Goal: Task Accomplishment & Management: Complete application form

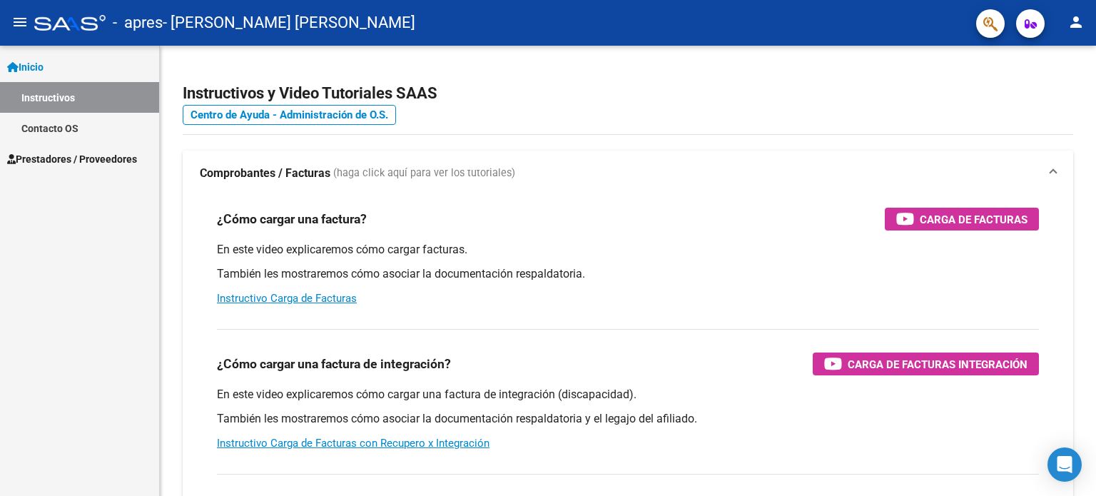
click at [63, 152] on span "Prestadores / Proveedores" at bounding box center [72, 159] width 130 height 16
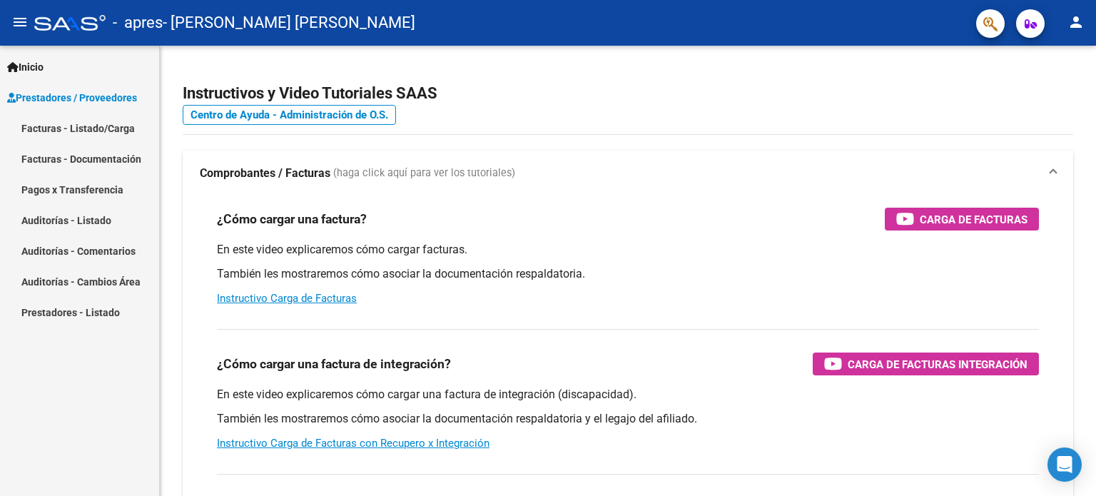
click at [88, 131] on link "Facturas - Listado/Carga" at bounding box center [79, 128] width 159 height 31
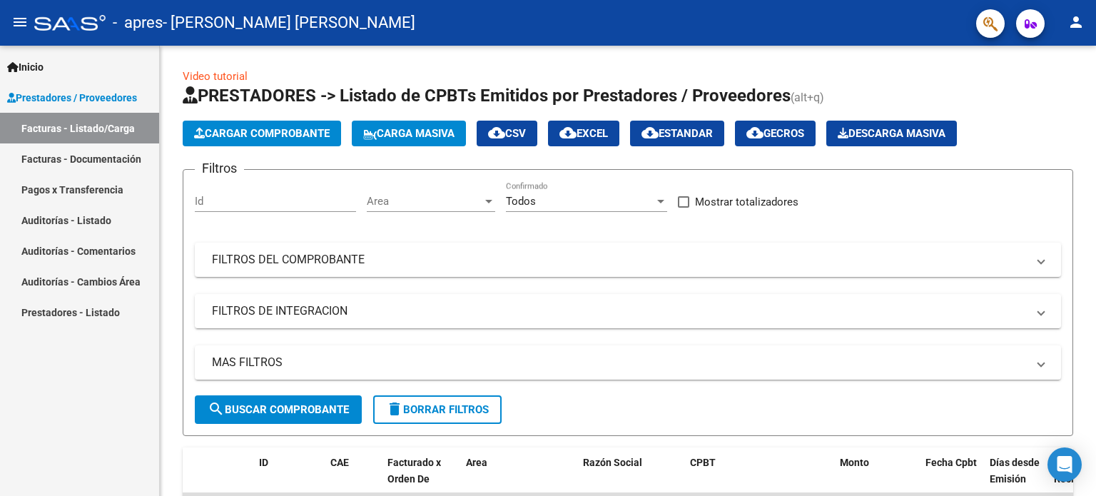
click at [131, 101] on span "Prestadores / Proveedores" at bounding box center [72, 98] width 130 height 16
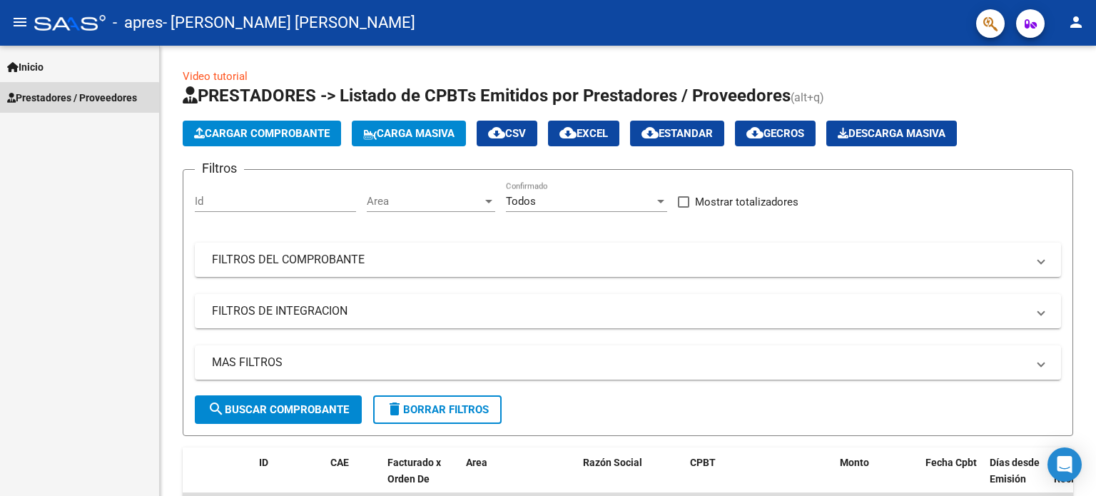
click at [74, 102] on span "Prestadores / Proveedores" at bounding box center [72, 98] width 130 height 16
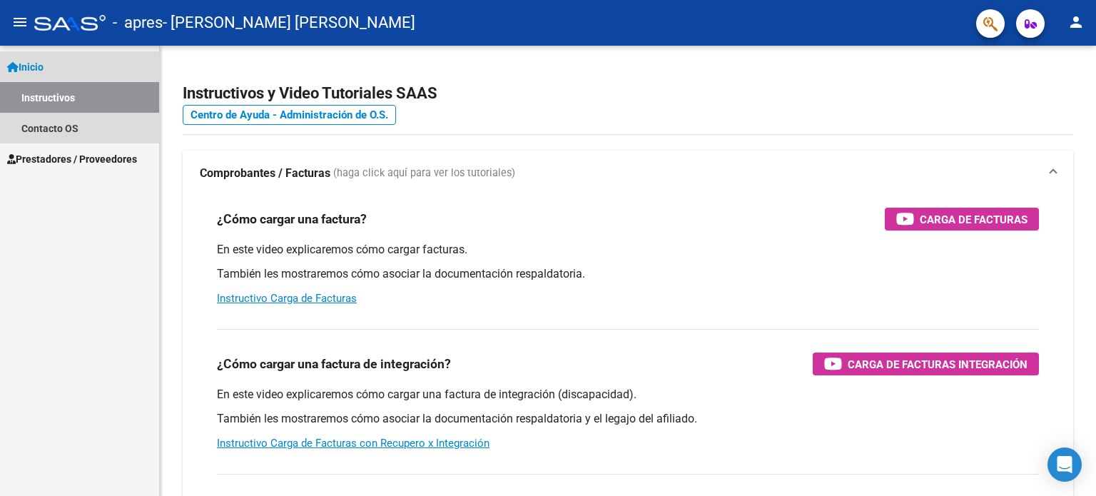
click at [54, 59] on link "Inicio" at bounding box center [79, 66] width 159 height 31
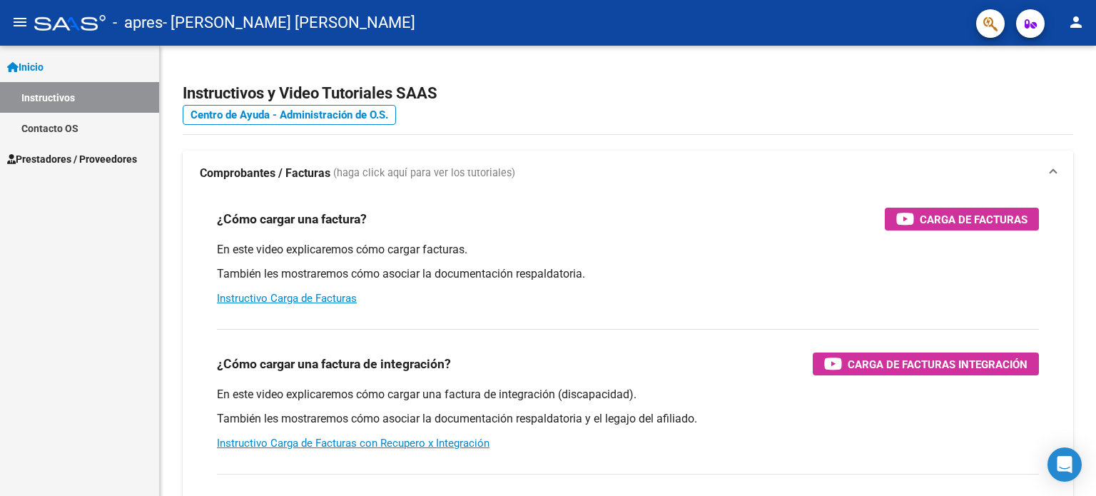
click at [49, 153] on span "Prestadores / Proveedores" at bounding box center [72, 159] width 130 height 16
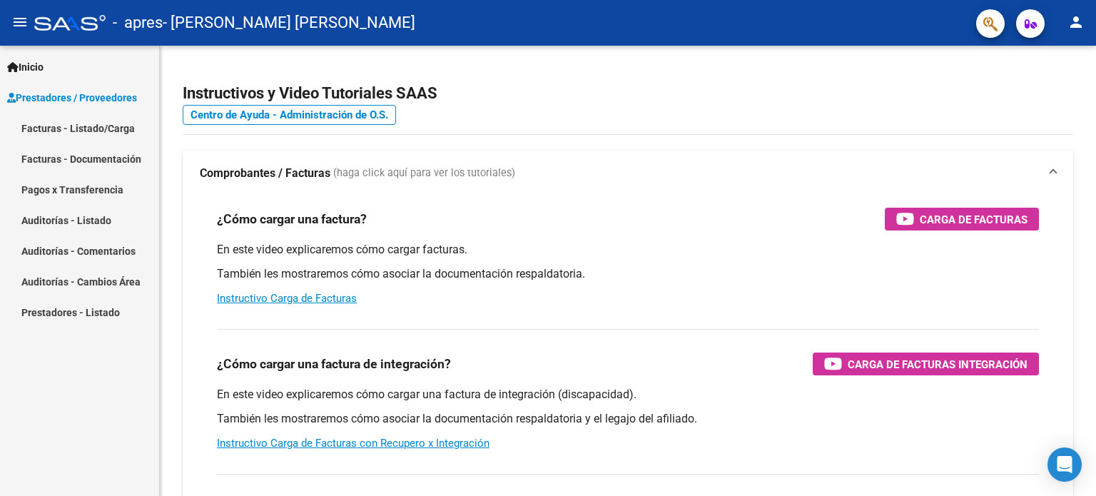
click at [66, 130] on link "Facturas - Listado/Carga" at bounding box center [79, 128] width 159 height 31
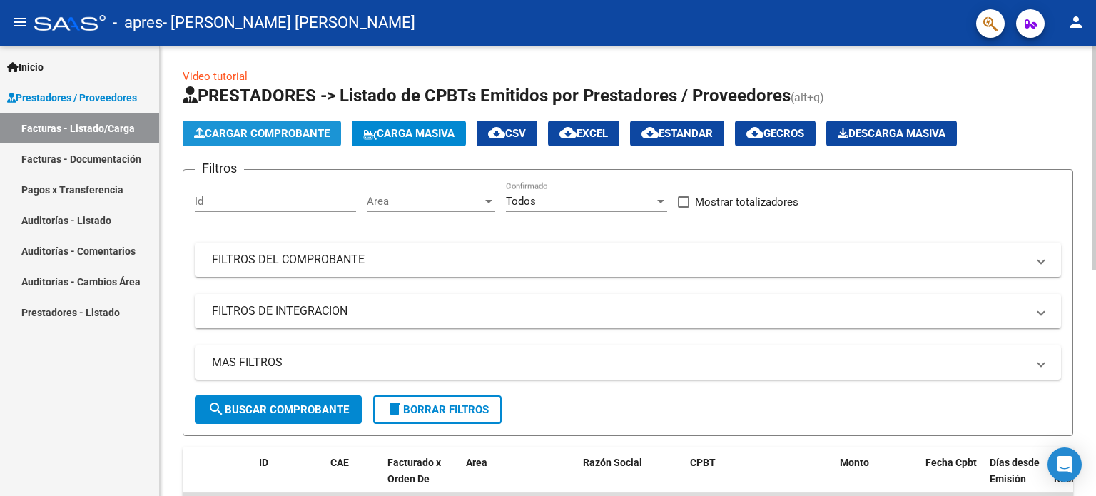
click at [291, 137] on span "Cargar Comprobante" at bounding box center [262, 133] width 136 height 13
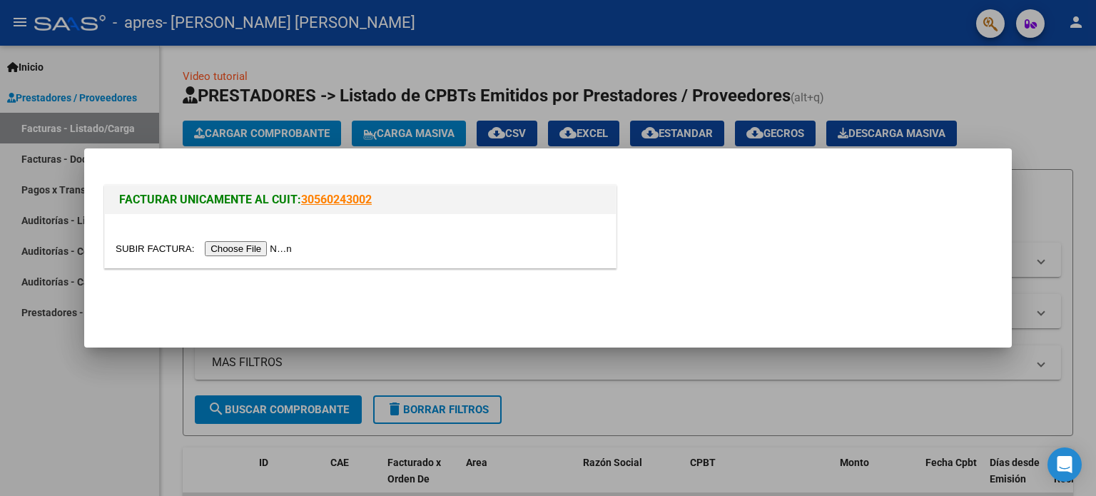
click at [270, 247] on input "file" at bounding box center [206, 248] width 180 height 15
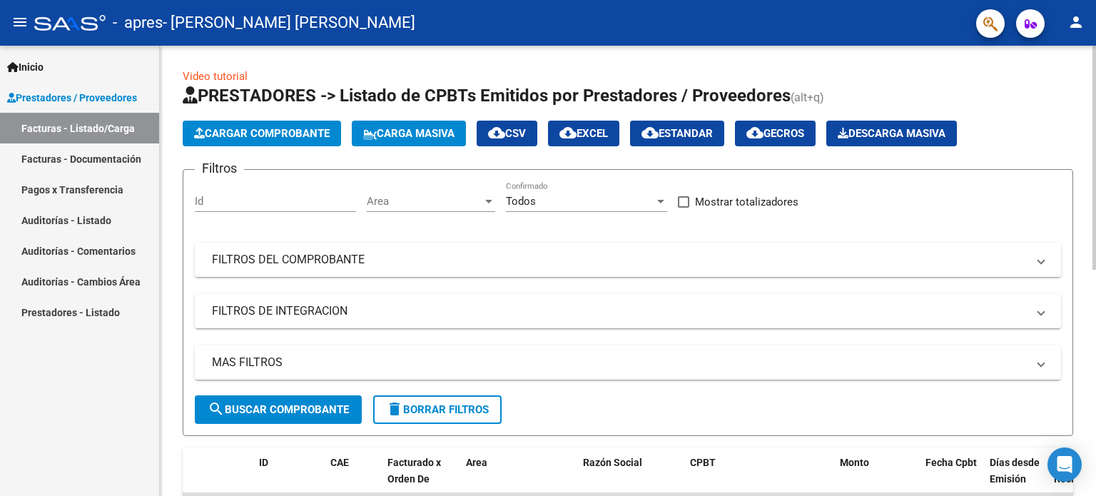
click at [273, 129] on span "Cargar Comprobante" at bounding box center [262, 133] width 136 height 13
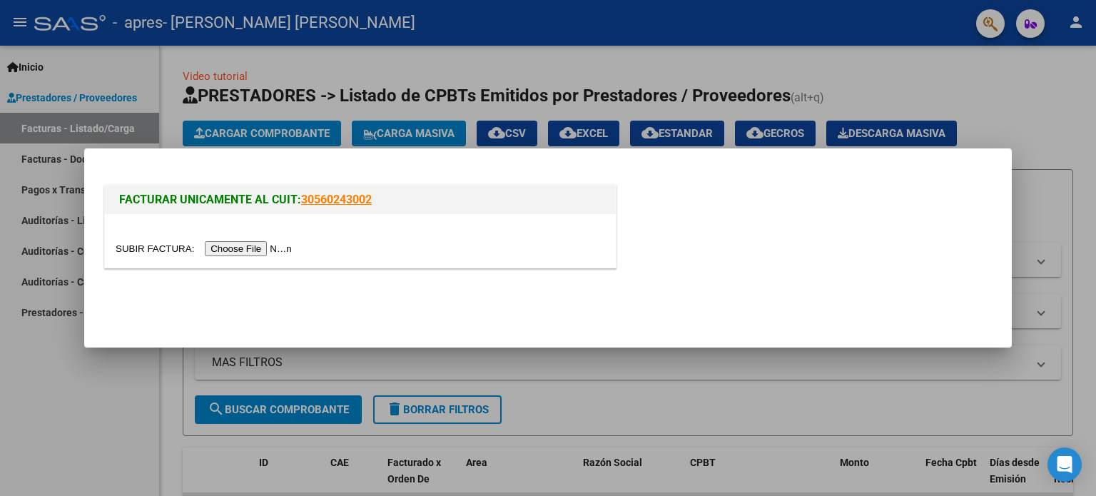
click at [280, 245] on input "file" at bounding box center [206, 248] width 180 height 15
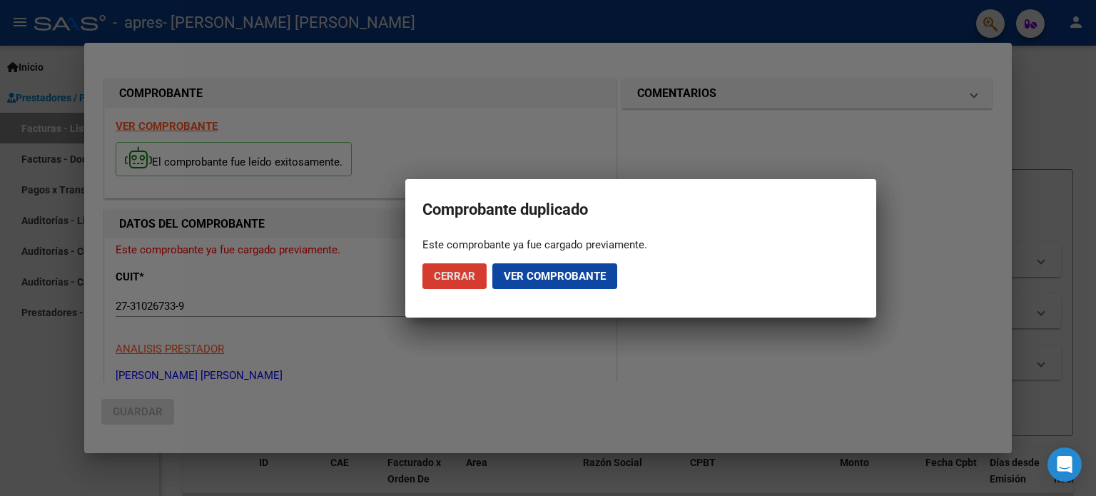
click at [572, 279] on span "Ver comprobante" at bounding box center [555, 276] width 102 height 13
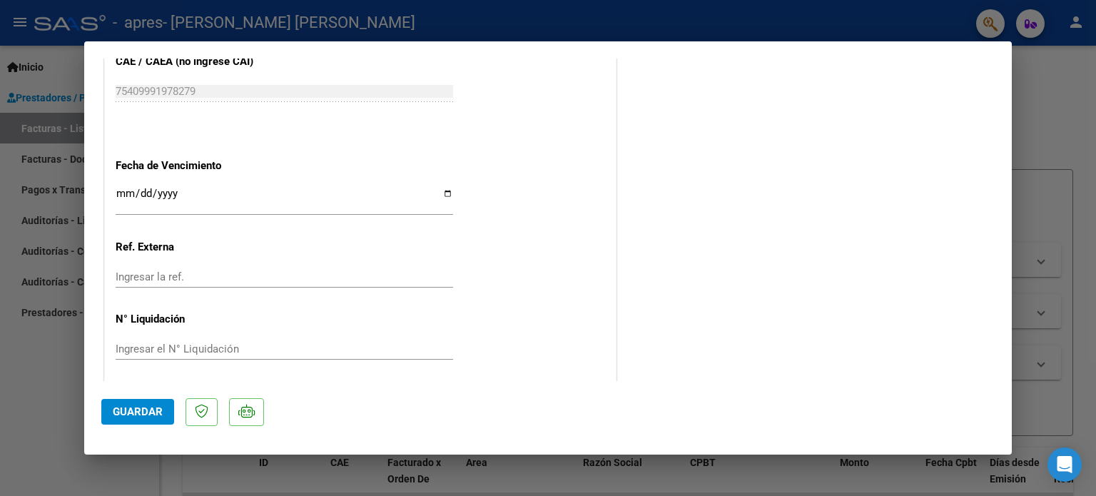
scroll to position [764, 0]
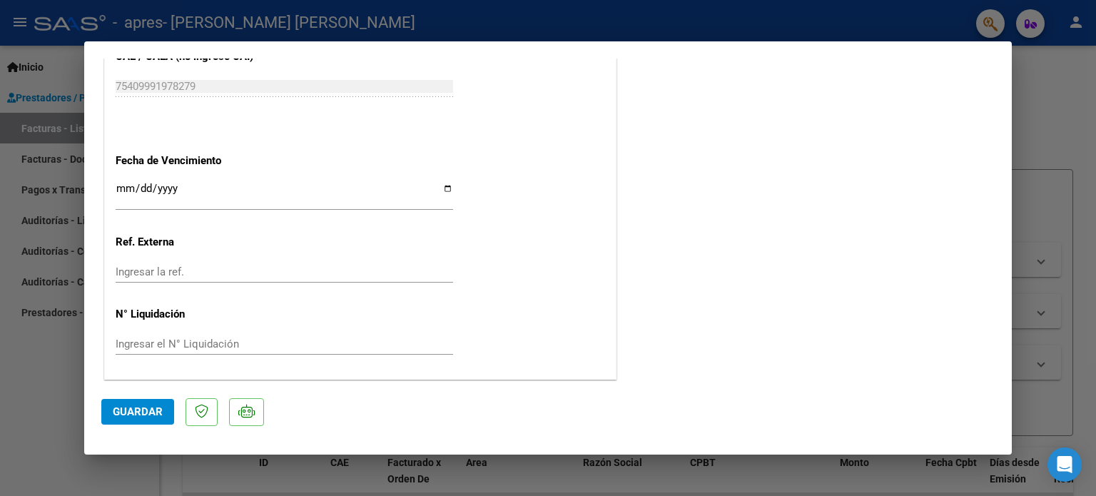
click at [279, 190] on input "Ingresar la fecha" at bounding box center [284, 194] width 337 height 23
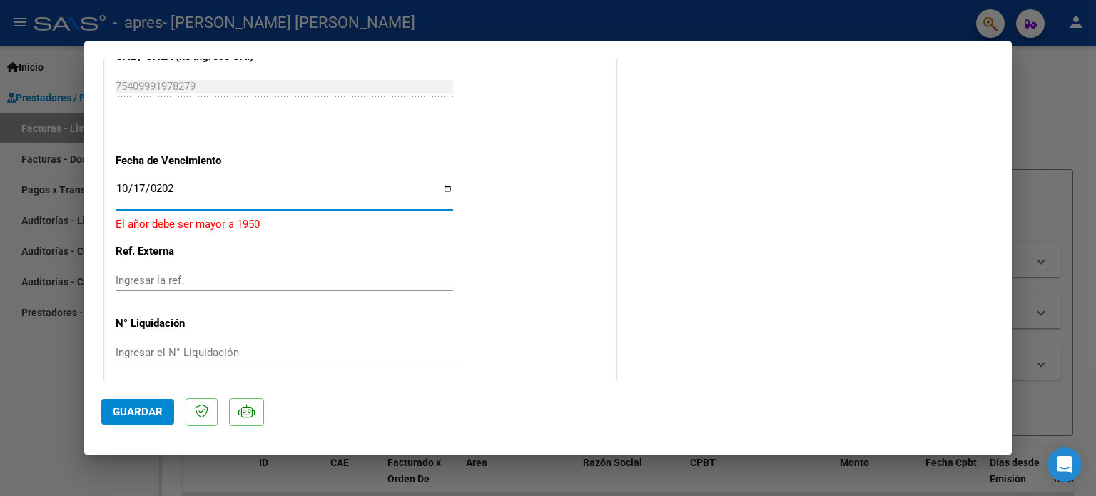
type input "[DATE]"
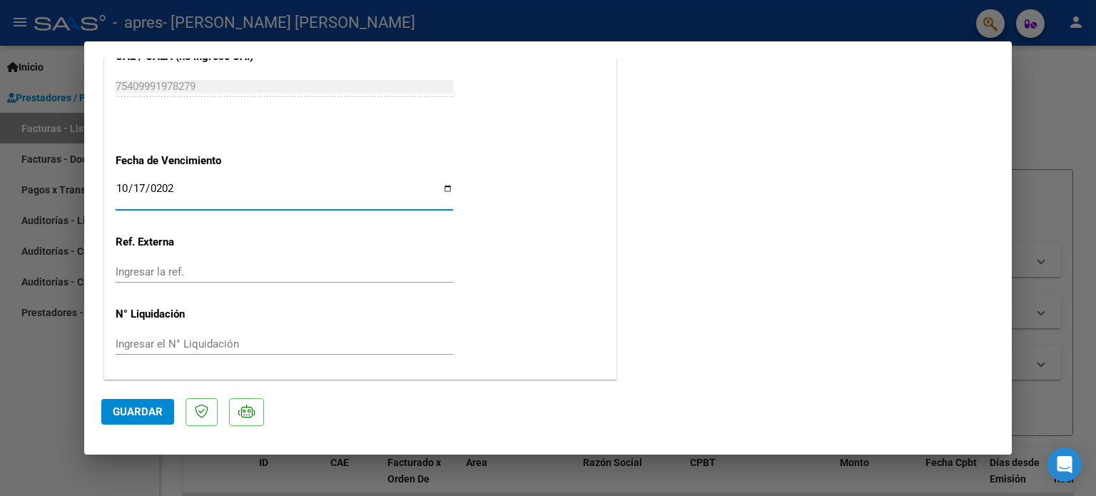
click at [160, 347] on input "Ingresar el N° Liquidación" at bounding box center [284, 343] width 337 height 13
click at [164, 403] on button "Guardar" at bounding box center [137, 412] width 73 height 26
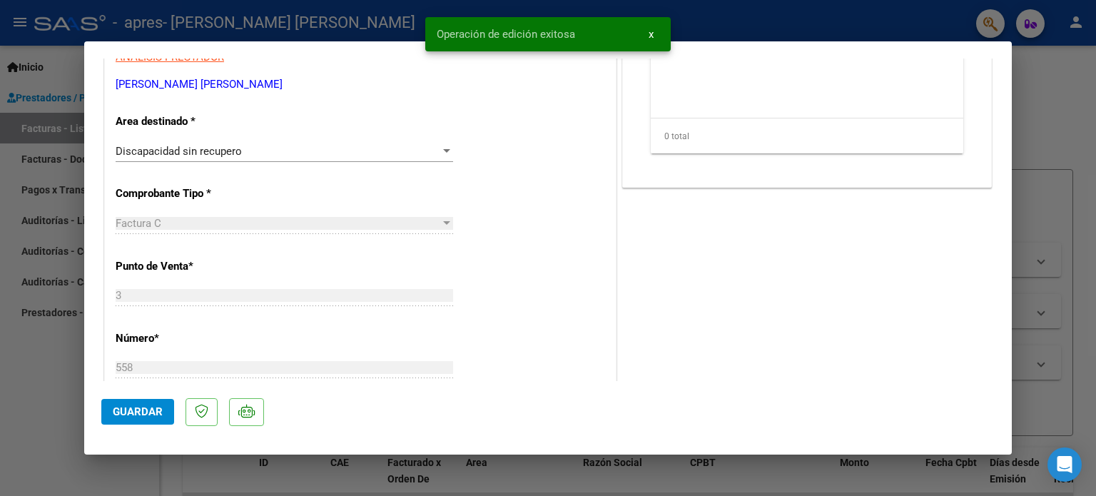
scroll to position [0, 0]
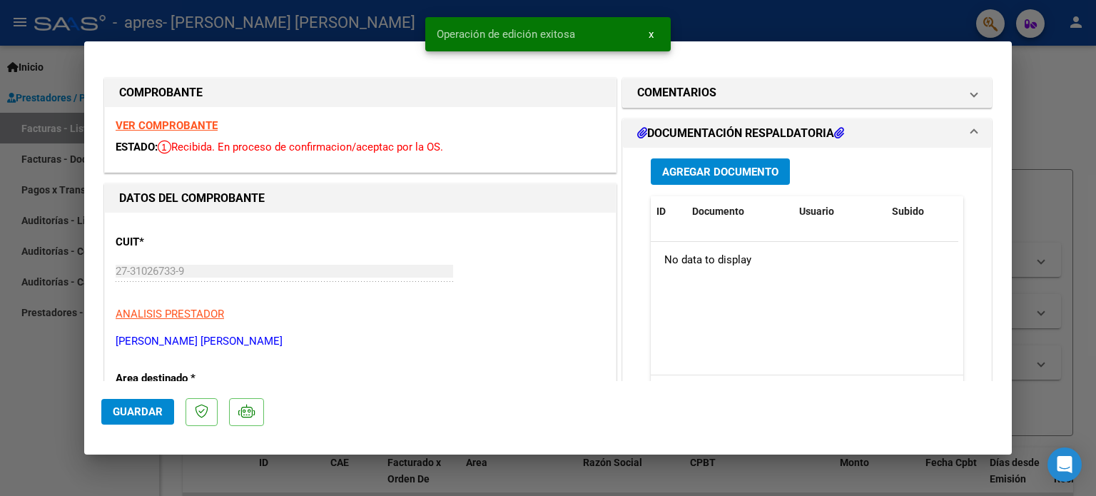
click at [679, 163] on button "Agregar Documento" at bounding box center [719, 171] width 139 height 26
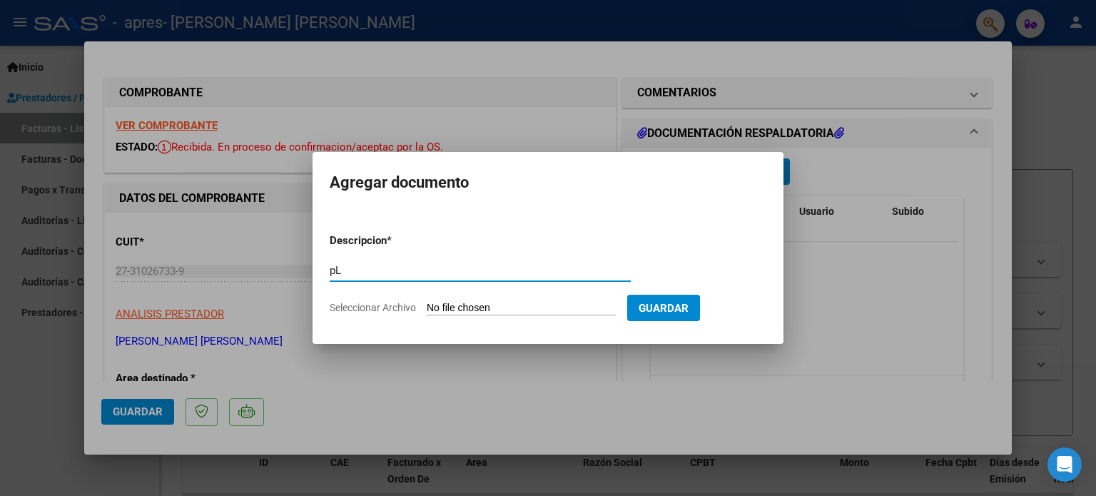
type input "p"
type input "PLANILLA"
click at [614, 290] on div "PLANILLA Escriba aquí una descripcion" at bounding box center [480, 277] width 301 height 35
click at [525, 305] on input "Seleccionar Archivo" at bounding box center [521, 309] width 189 height 14
type input "C:\fakepath\[PERSON_NAME].pdf"
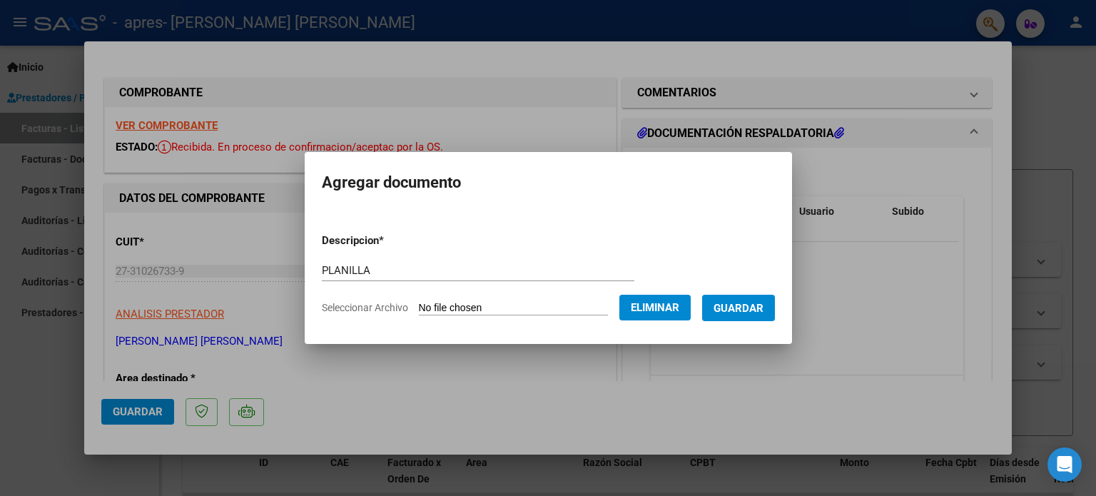
click at [760, 311] on span "Guardar" at bounding box center [738, 308] width 50 height 13
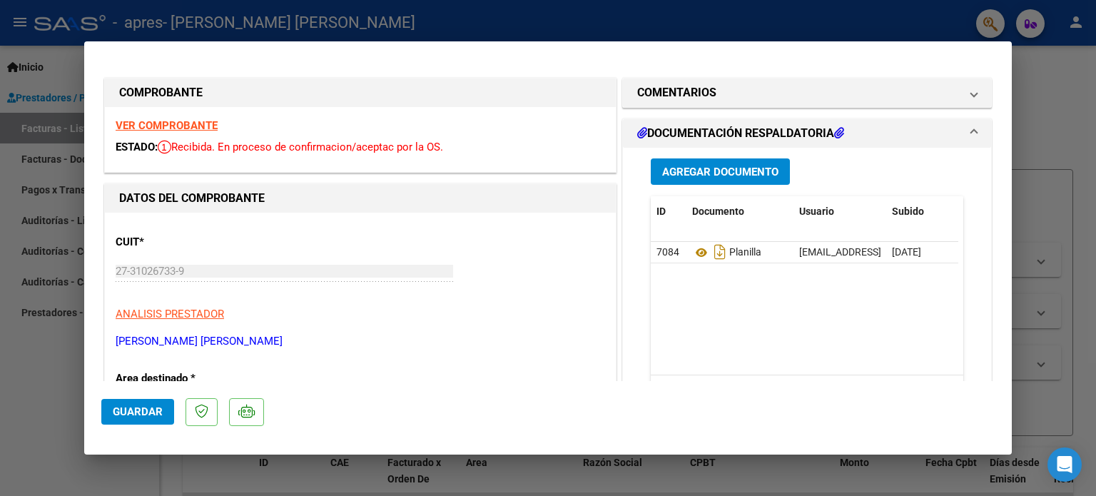
click at [637, 136] on icon at bounding box center [642, 132] width 10 height 11
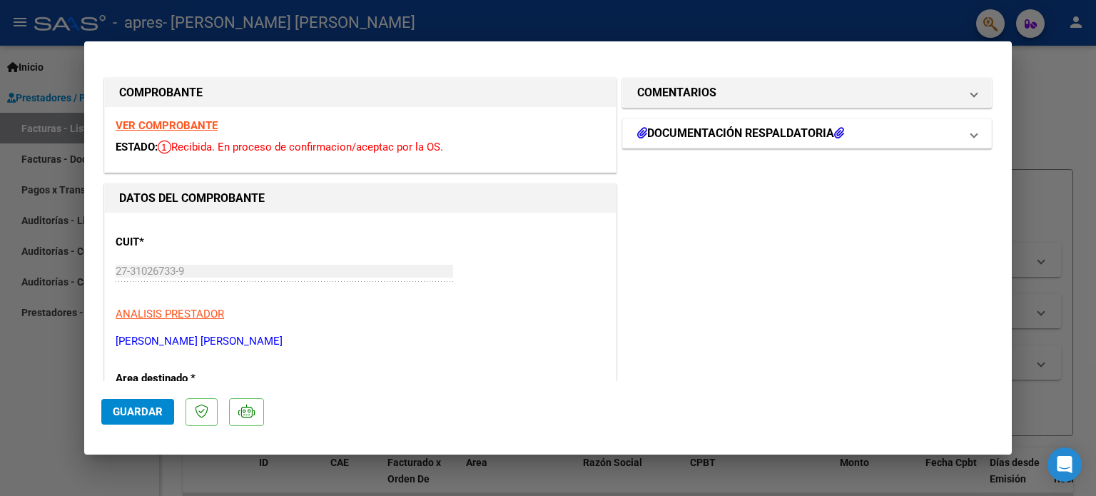
click at [637, 136] on icon at bounding box center [642, 132] width 10 height 11
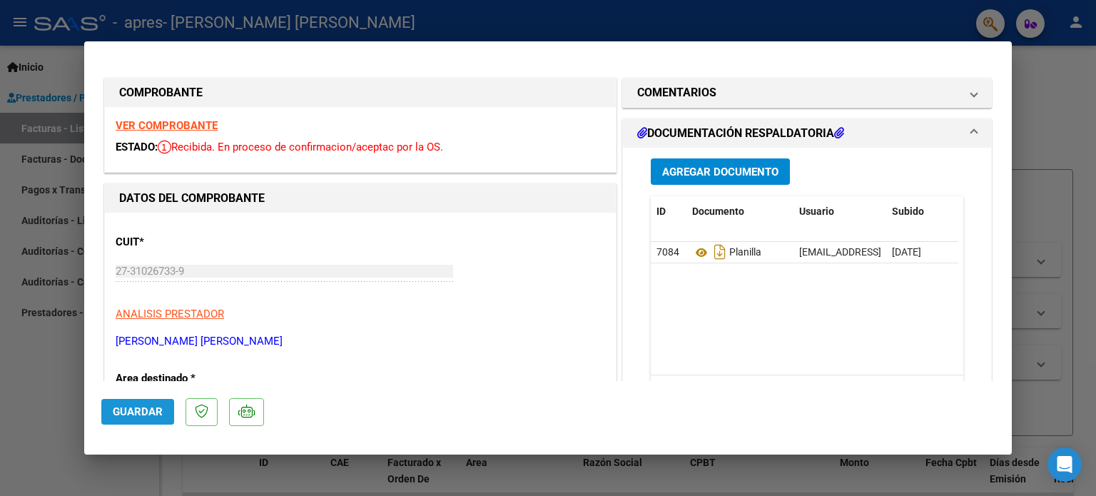
drag, startPoint x: 160, startPoint y: 407, endPoint x: 151, endPoint y: 407, distance: 8.6
click at [151, 407] on span "Guardar" at bounding box center [138, 411] width 50 height 13
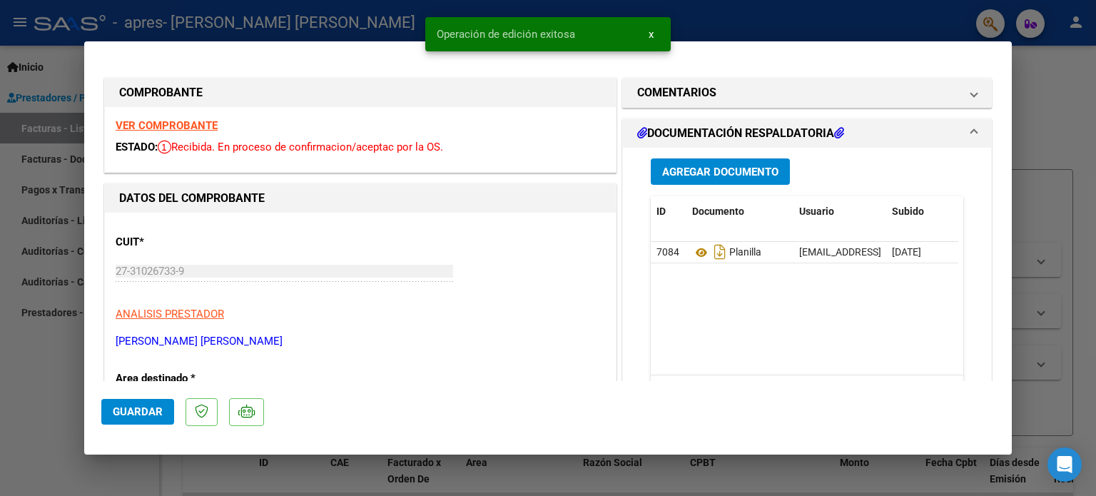
click at [904, 14] on div at bounding box center [548, 248] width 1096 height 496
type input "$ 0,00"
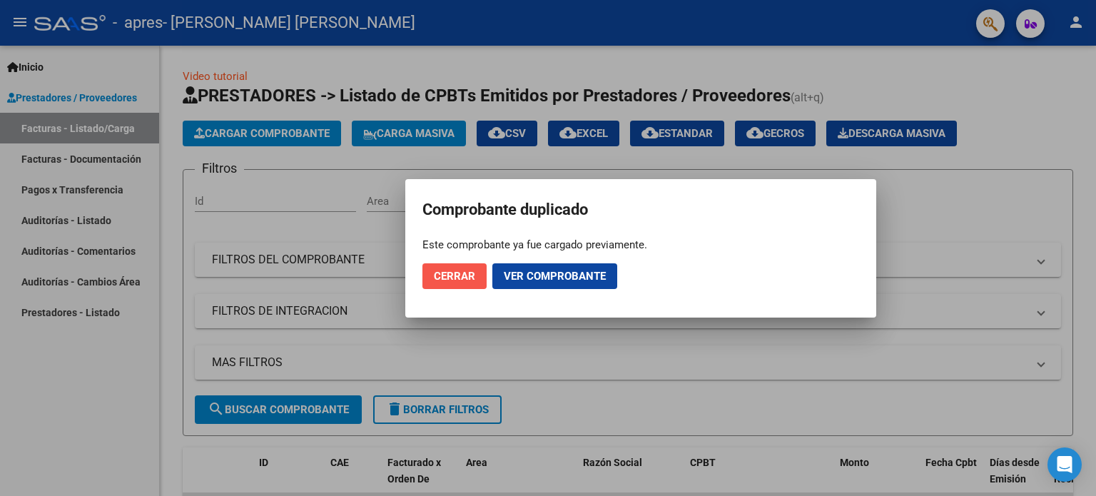
click at [460, 276] on span "Cerrar" at bounding box center [454, 276] width 41 height 13
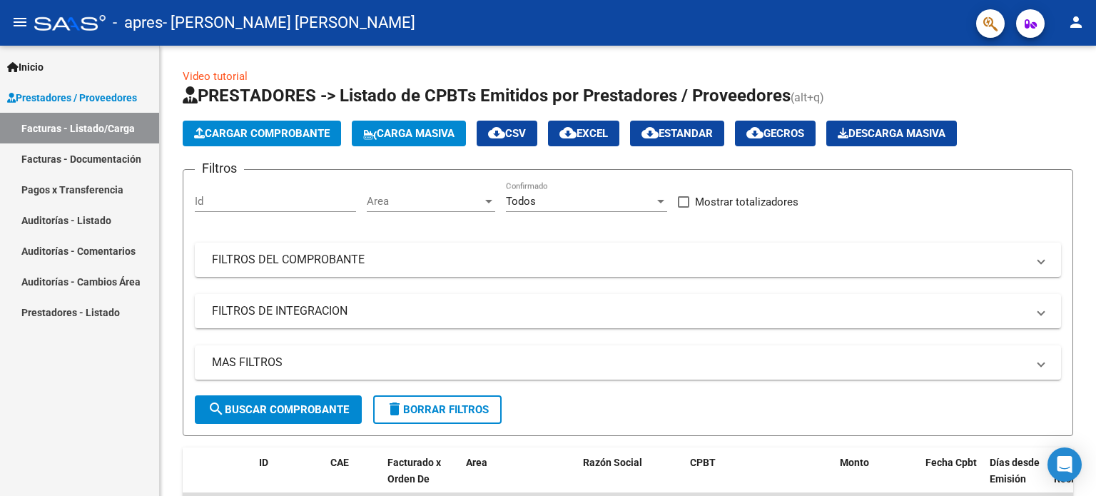
click at [151, 441] on div "Inicio Instructivos Contacto OS Prestadores / Proveedores Facturas - Listado/Ca…" at bounding box center [79, 271] width 159 height 450
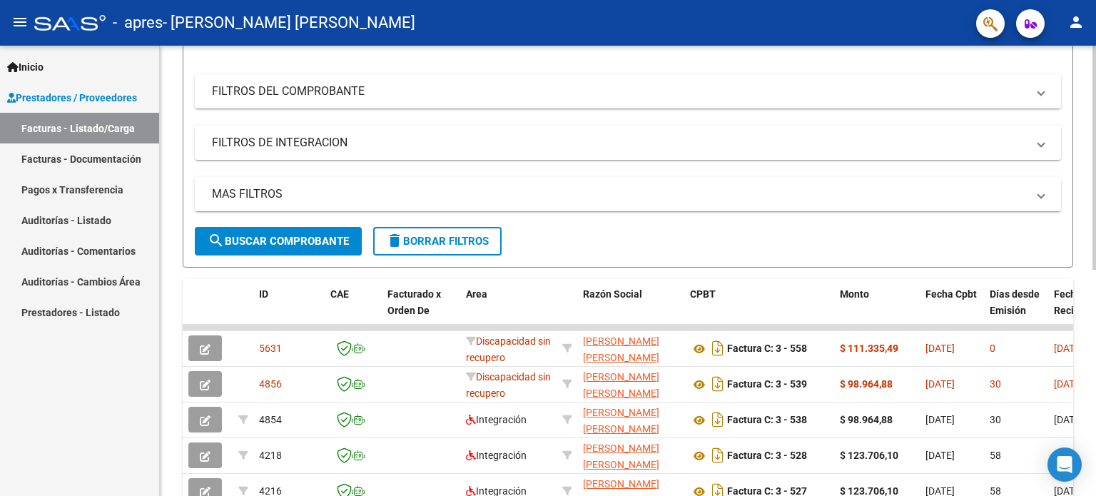
scroll to position [203, 0]
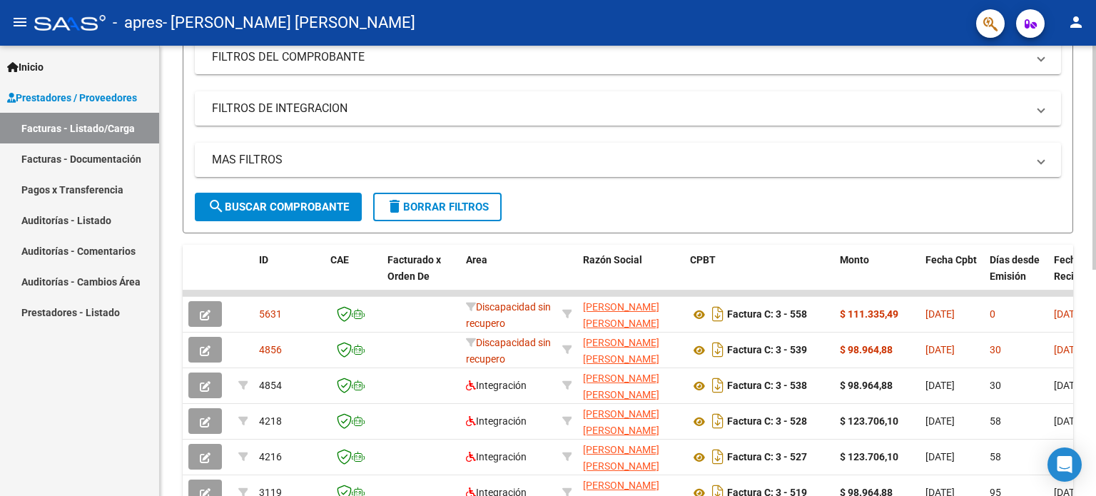
click at [1087, 210] on div "Video tutorial PRESTADORES -> Listado de CPBTs Emitidos por Prestadores / Prove…" at bounding box center [629, 291] width 939 height 897
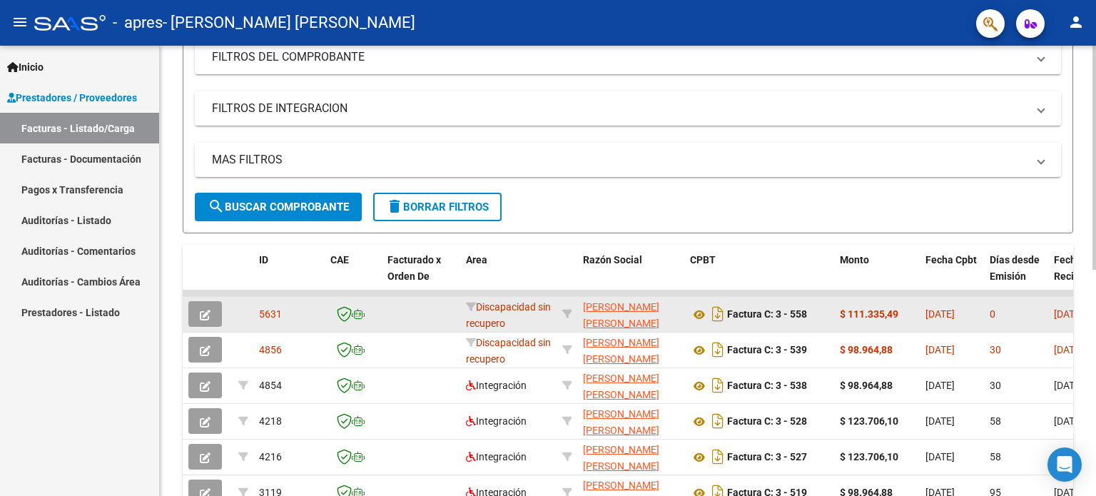
click at [984, 315] on datatable-body-cell "0" at bounding box center [1016, 314] width 64 height 35
click at [894, 317] on strong "$ 111.335,49" at bounding box center [868, 313] width 58 height 11
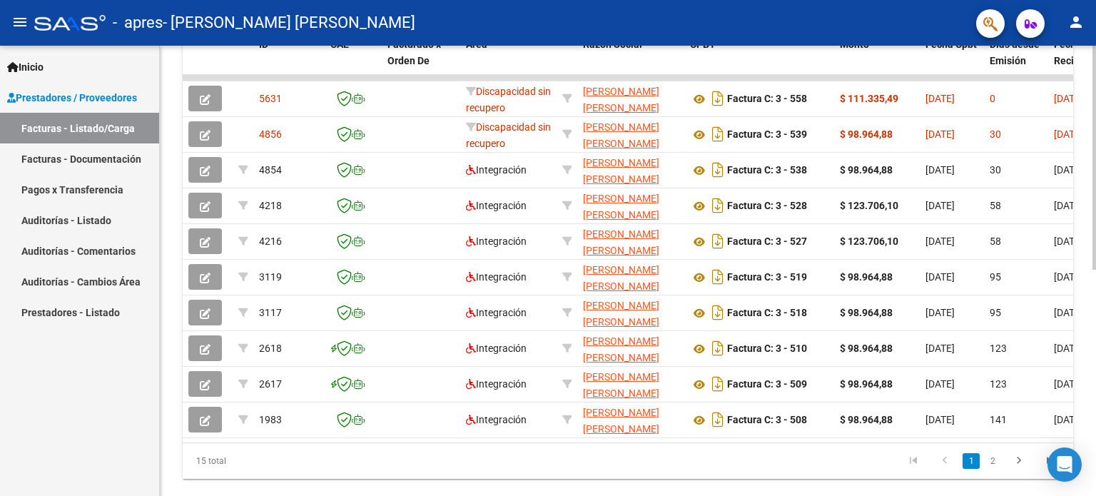
scroll to position [455, 0]
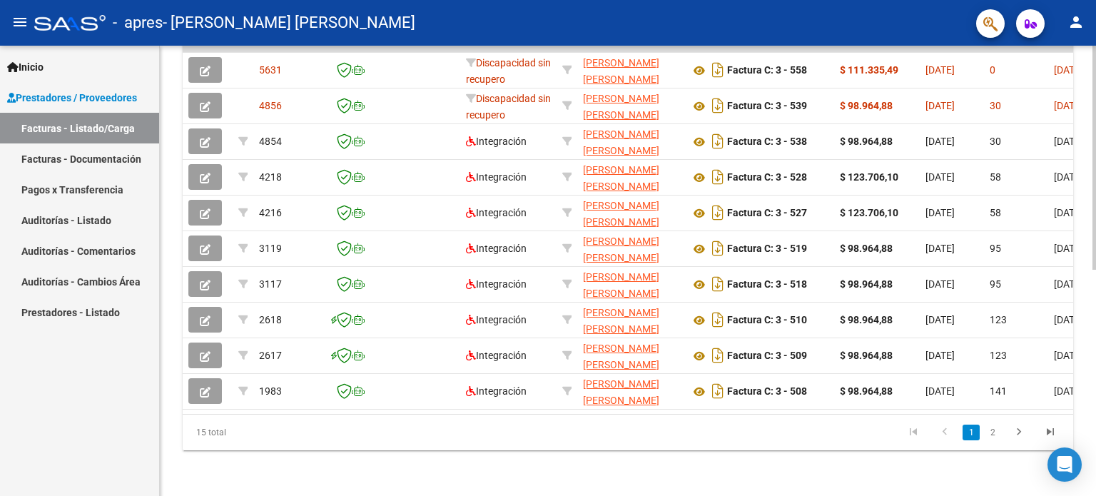
click at [1093, 371] on div at bounding box center [1094, 384] width 4 height 224
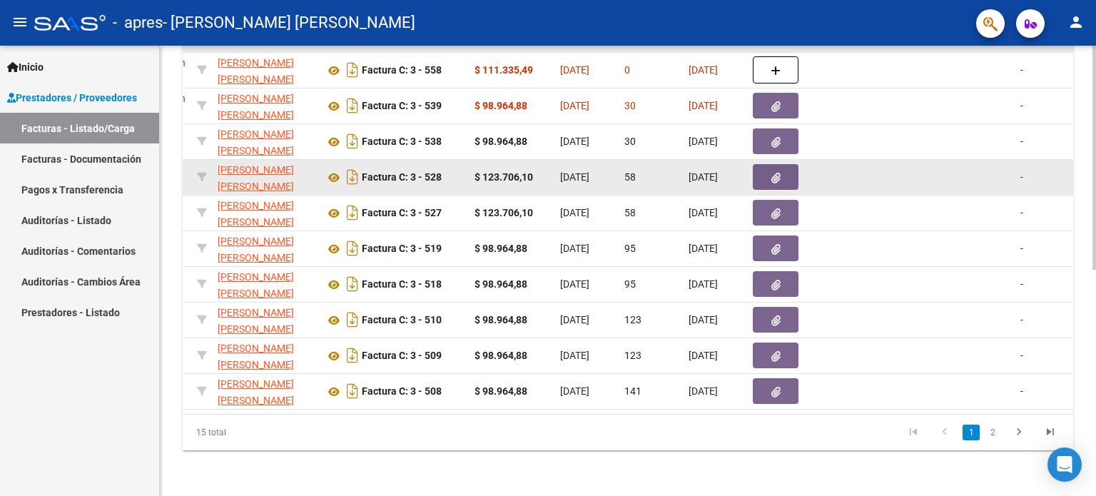
scroll to position [223, 0]
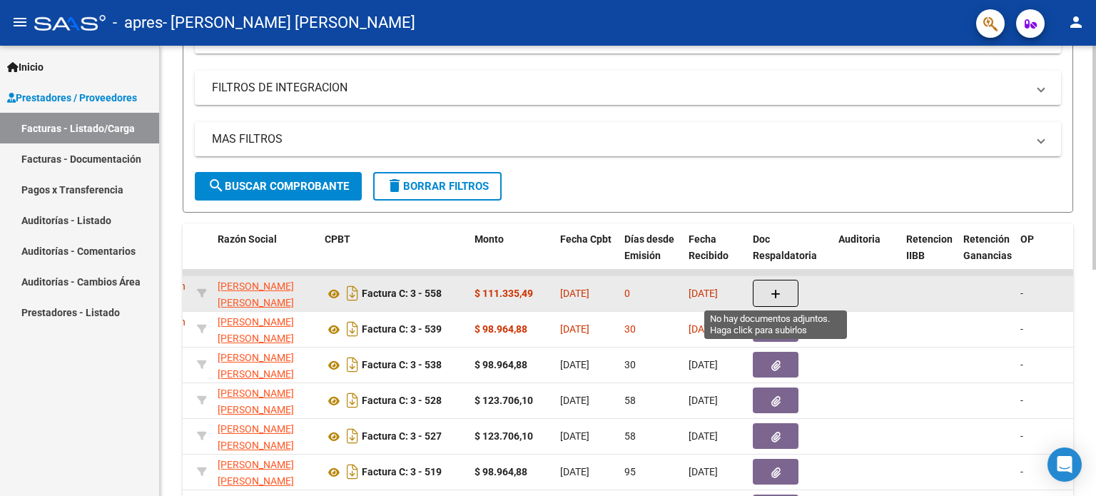
click at [772, 290] on icon "button" at bounding box center [775, 294] width 10 height 11
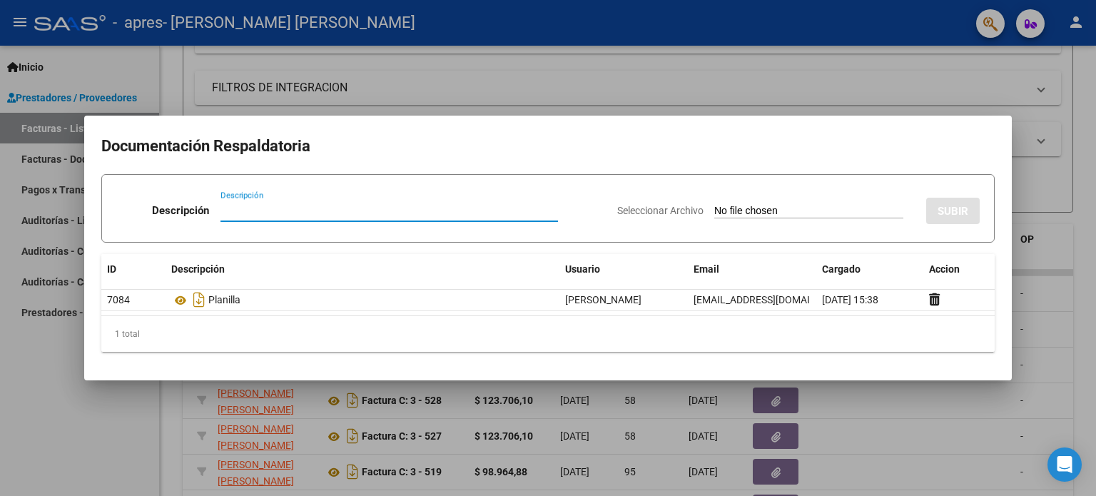
click at [1070, 310] on div at bounding box center [548, 248] width 1096 height 496
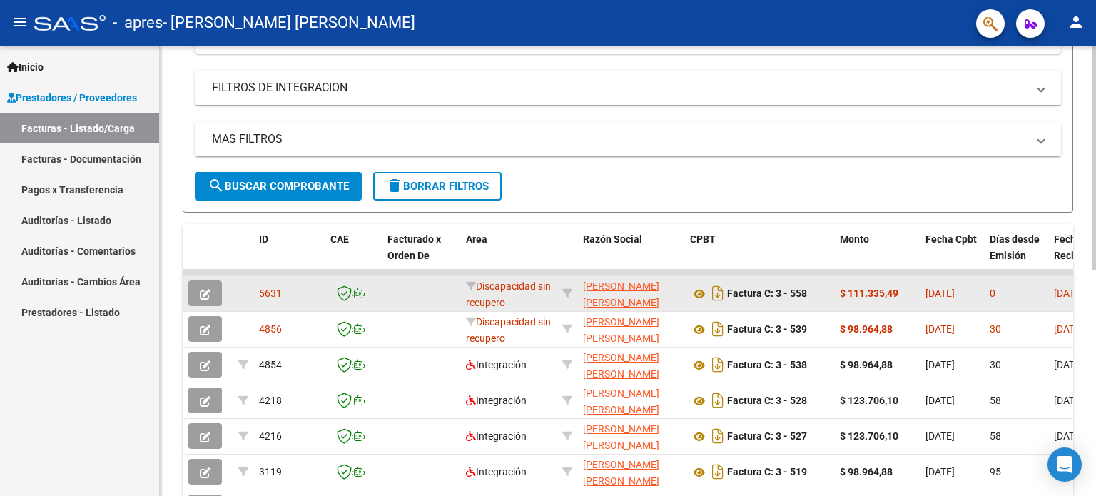
click at [204, 289] on icon "button" at bounding box center [205, 294] width 11 height 11
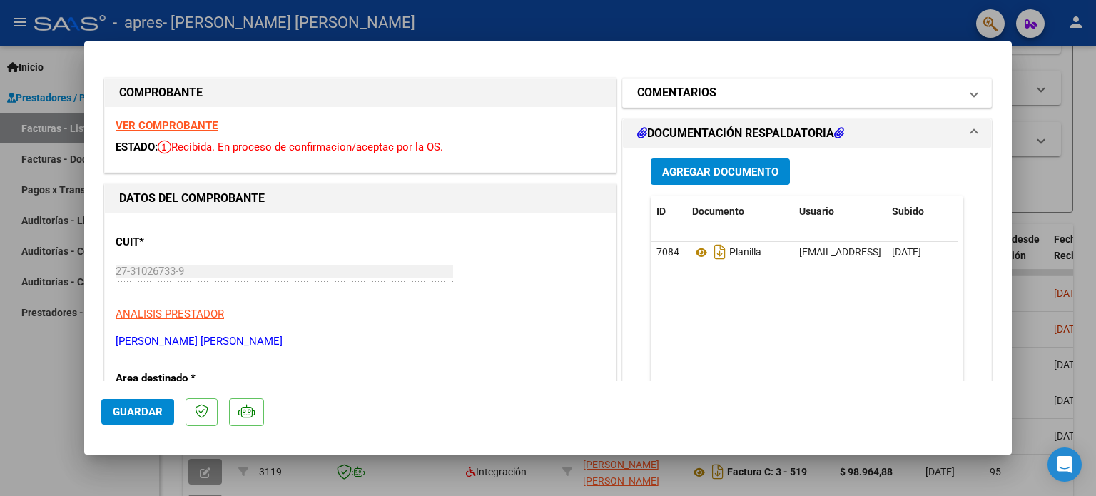
click at [971, 98] on span at bounding box center [974, 92] width 6 height 17
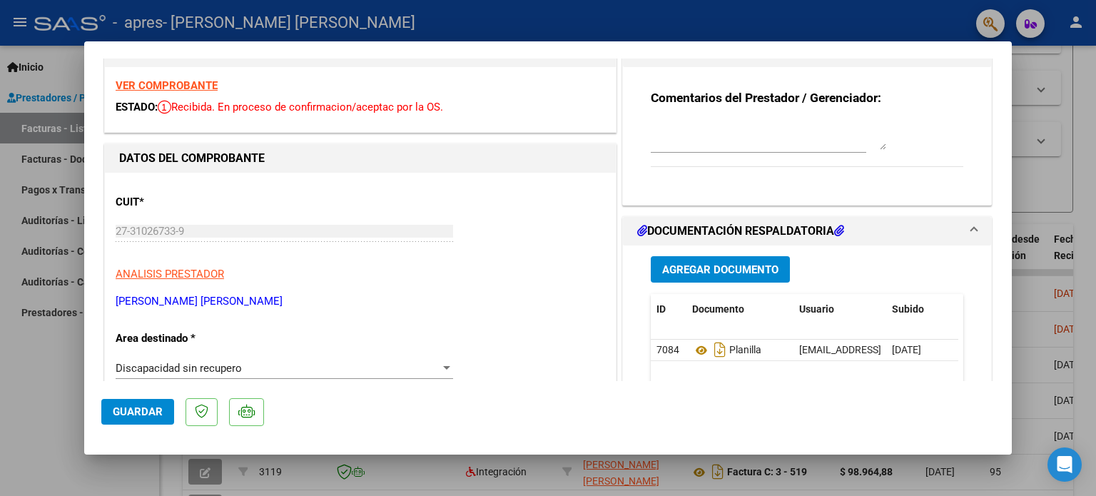
scroll to position [0, 0]
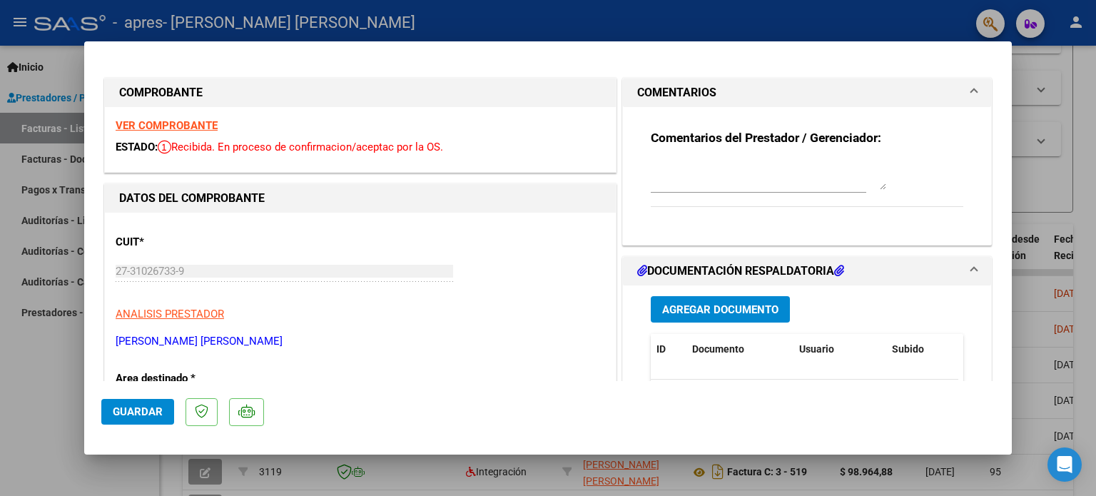
click at [885, 16] on div at bounding box center [548, 248] width 1096 height 496
type input "$ 0,00"
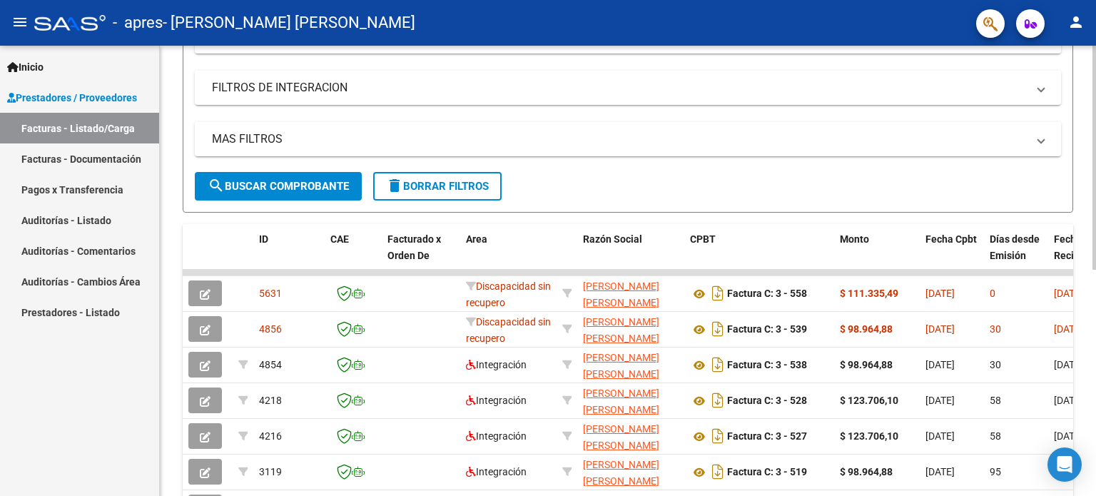
scroll to position [1, 0]
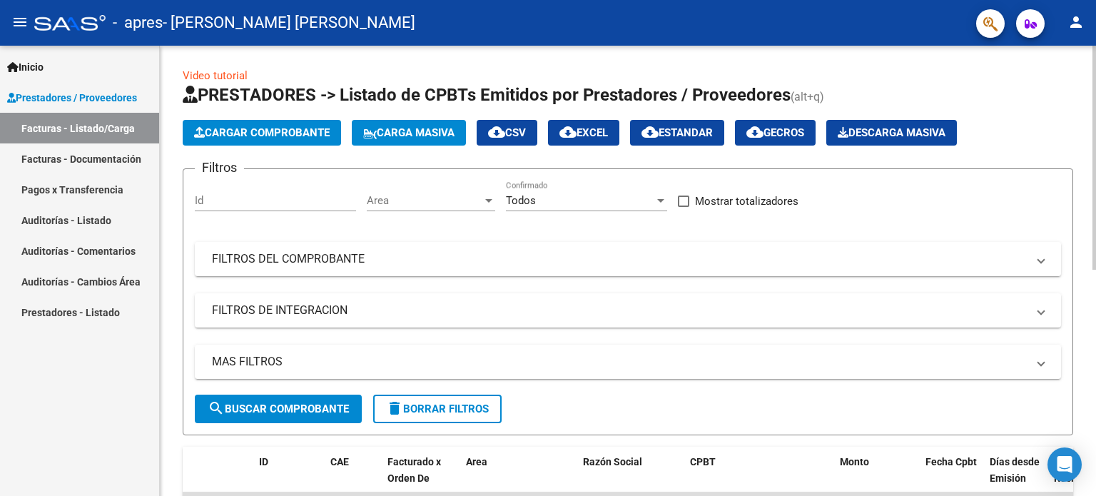
click at [1093, 53] on div at bounding box center [1094, 158] width 4 height 224
click at [308, 124] on button "Cargar Comprobante" at bounding box center [262, 133] width 158 height 26
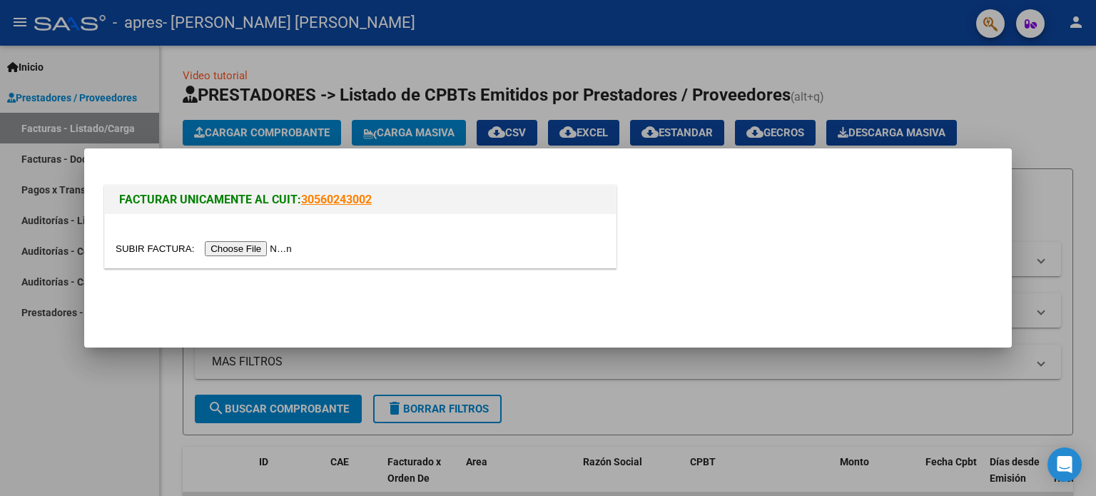
click at [231, 246] on input "file" at bounding box center [206, 248] width 180 height 15
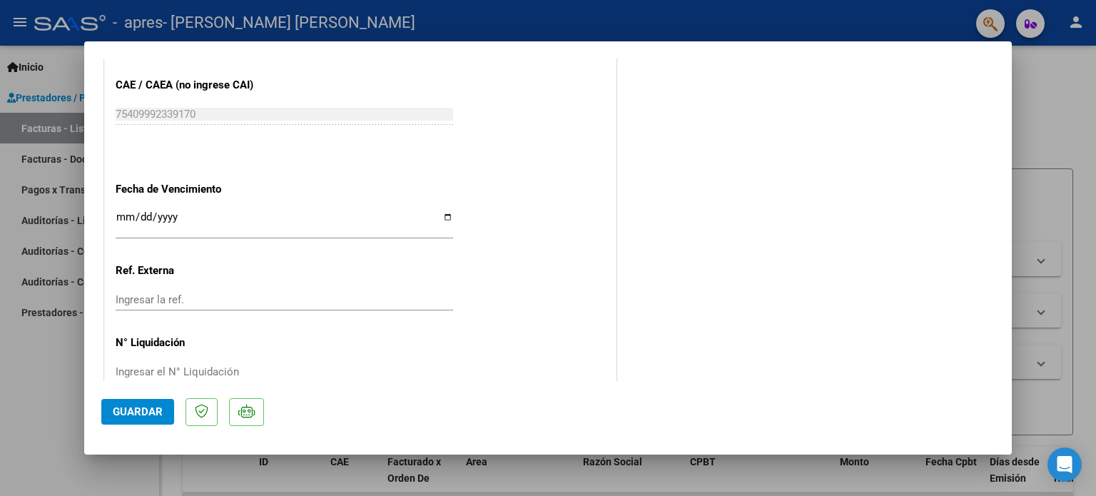
scroll to position [816, 0]
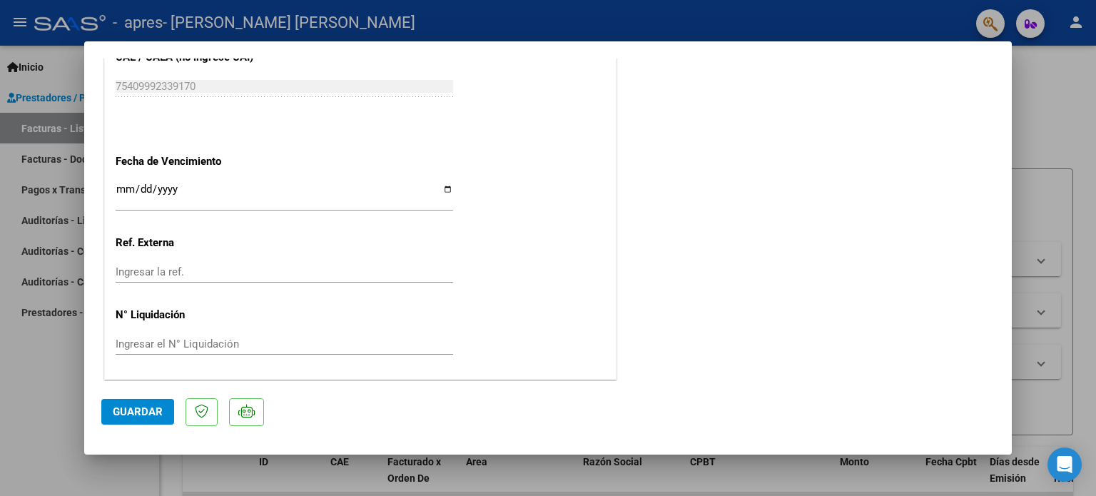
click at [185, 193] on input "Ingresar la fecha" at bounding box center [284, 194] width 337 height 23
click at [145, 180] on div "[DATE] Ingresar la fecha" at bounding box center [284, 195] width 337 height 31
click at [148, 190] on input "[DATE]" at bounding box center [284, 194] width 337 height 23
type input "[DATE]"
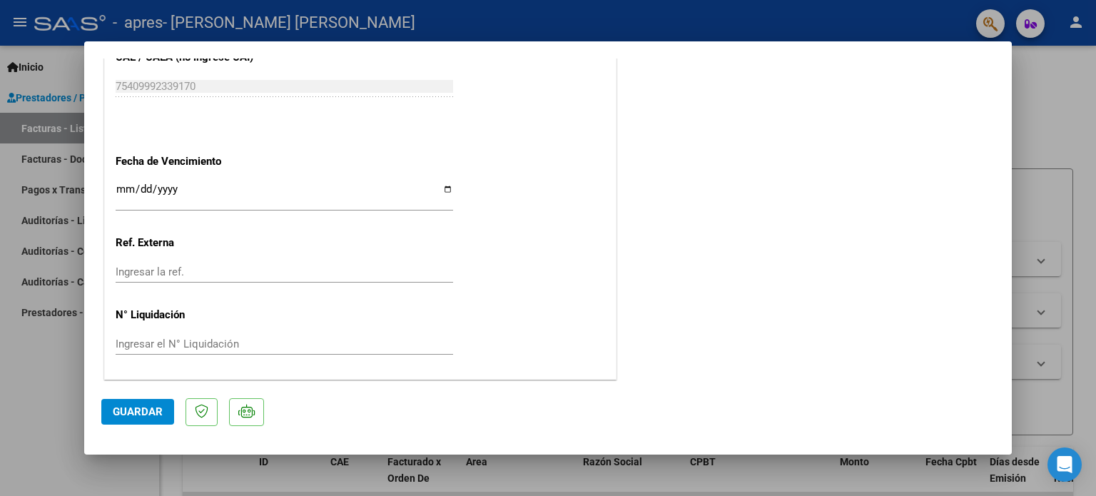
click at [173, 285] on div "Ingresar la ref." at bounding box center [284, 278] width 337 height 35
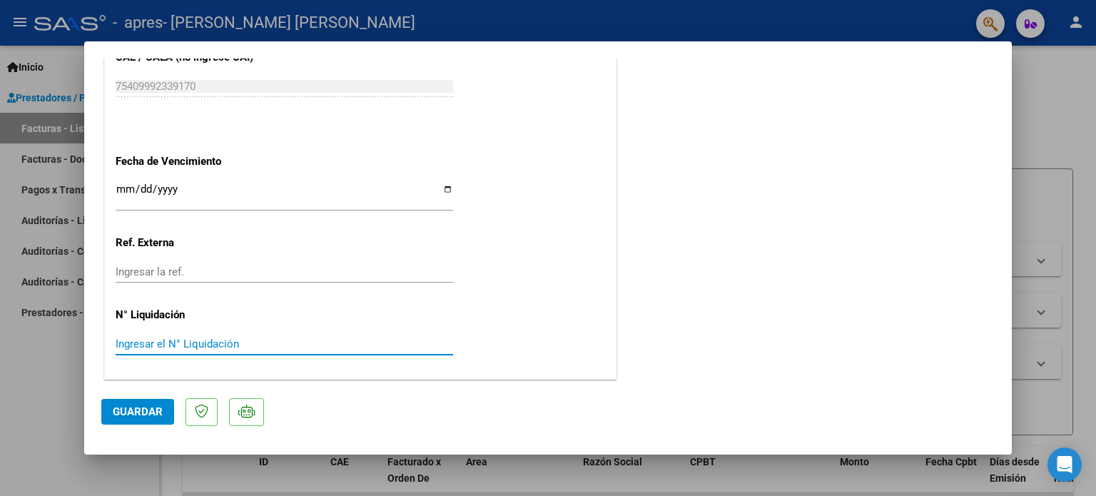
click at [195, 340] on input "Ingresar el N° Liquidación" at bounding box center [284, 343] width 337 height 13
type input "-3"
click at [158, 412] on span "Guardar" at bounding box center [138, 411] width 50 height 13
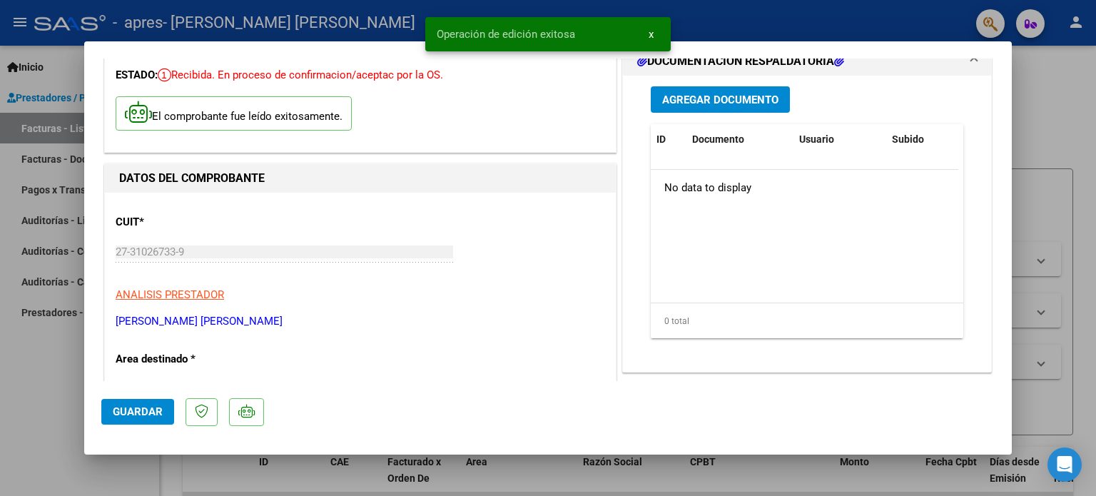
scroll to position [0, 0]
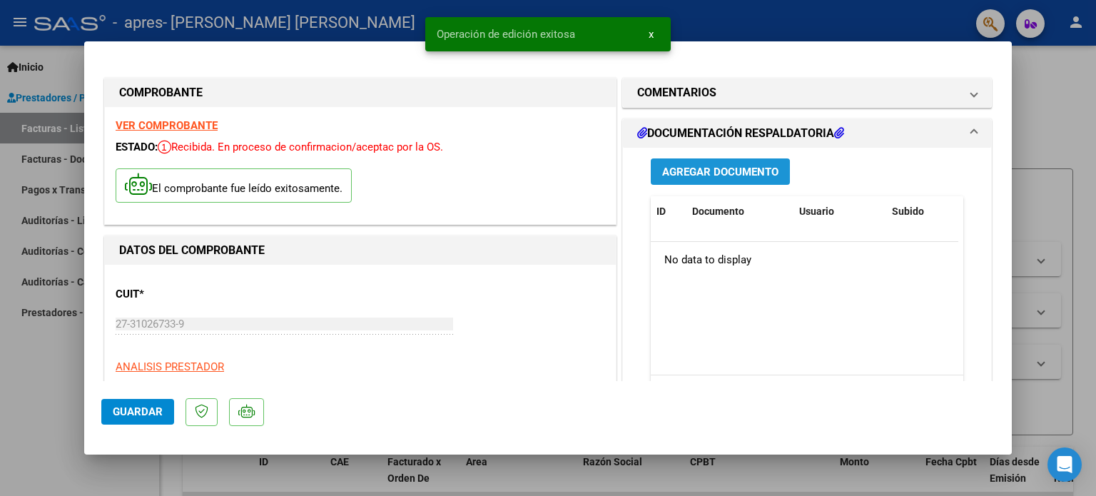
click at [686, 168] on span "Agregar Documento" at bounding box center [720, 171] width 116 height 13
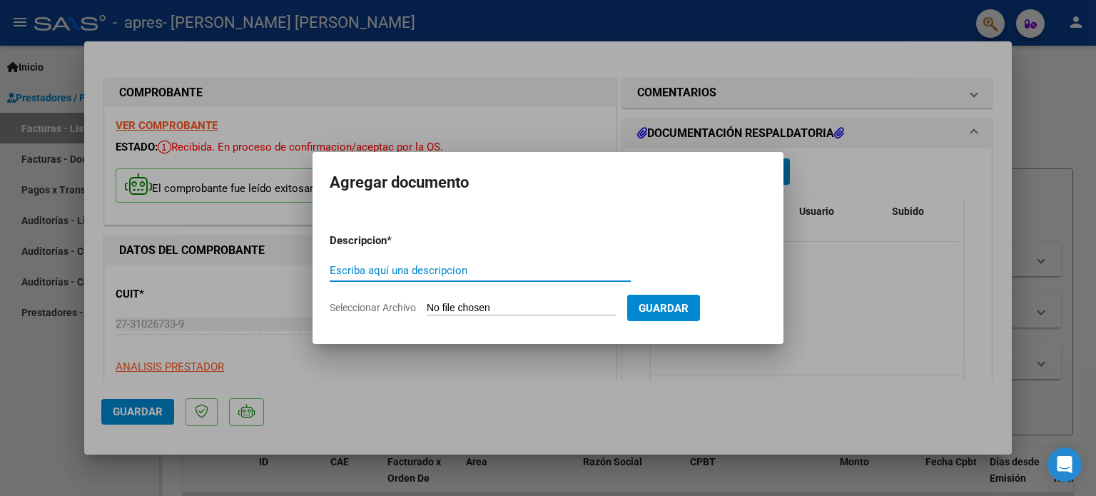
click at [537, 267] on input "Escriba aquí una descripcion" at bounding box center [480, 270] width 301 height 13
type input "PLANILLA"
click at [540, 305] on input "Seleccionar Archivo" at bounding box center [521, 309] width 189 height 14
type input "C:\fakepath\[PERSON_NAME] septiembre.pdf"
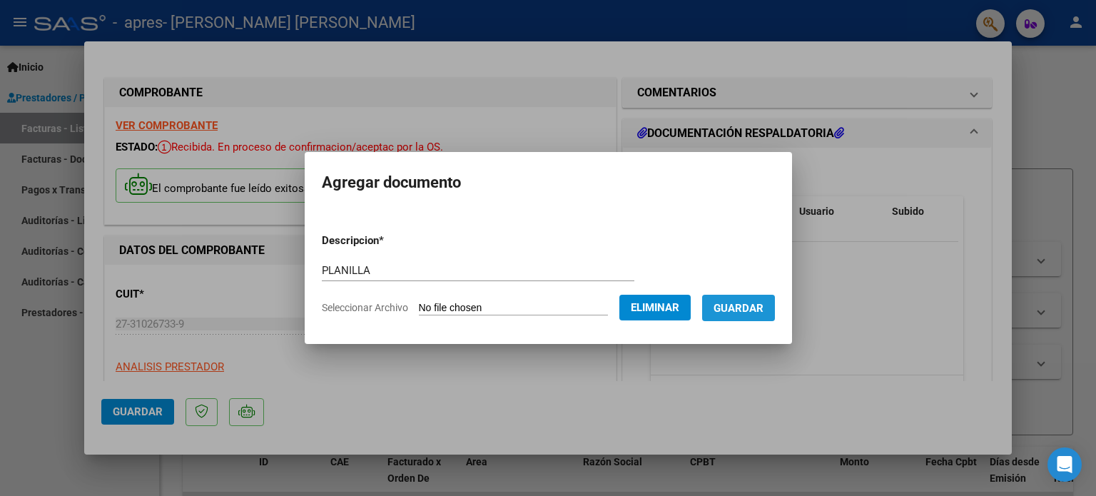
click at [763, 312] on span "Guardar" at bounding box center [738, 308] width 50 height 13
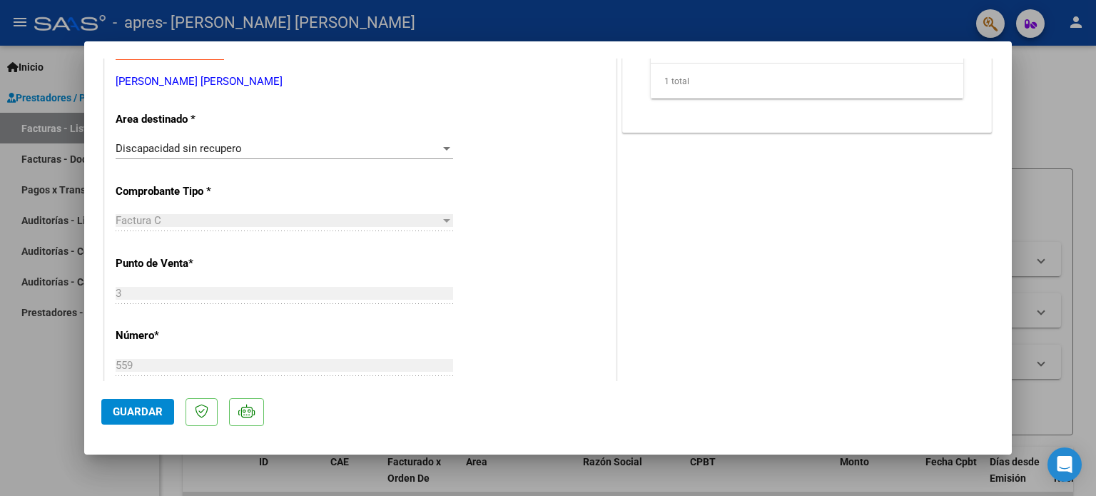
scroll to position [816, 0]
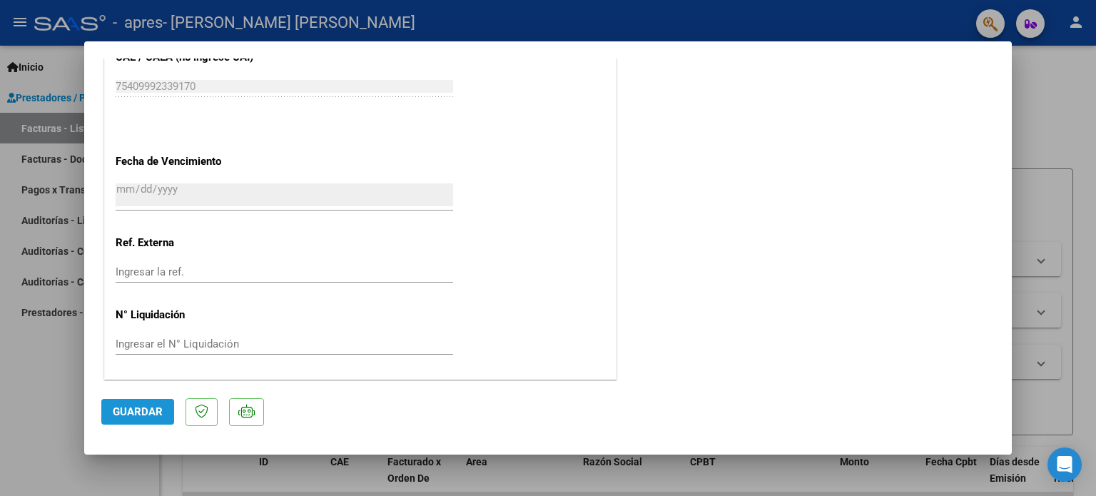
click at [148, 409] on span "Guardar" at bounding box center [138, 411] width 50 height 13
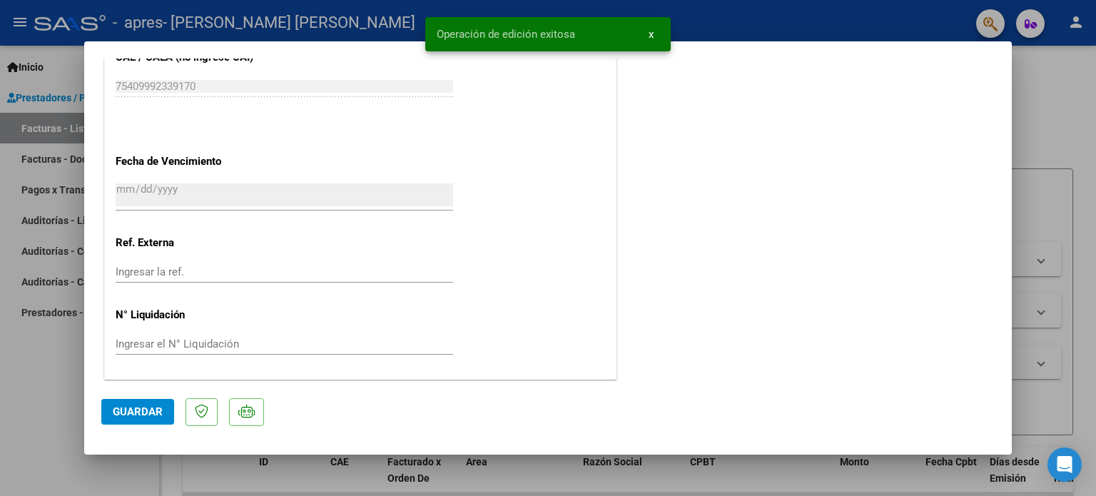
click at [1066, 113] on div at bounding box center [548, 248] width 1096 height 496
type input "$ 0,00"
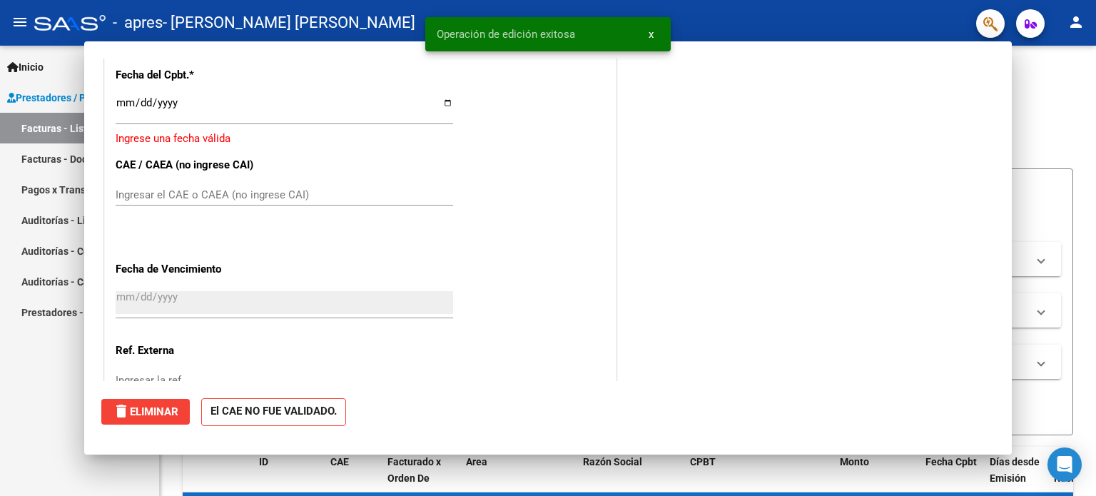
scroll to position [772, 0]
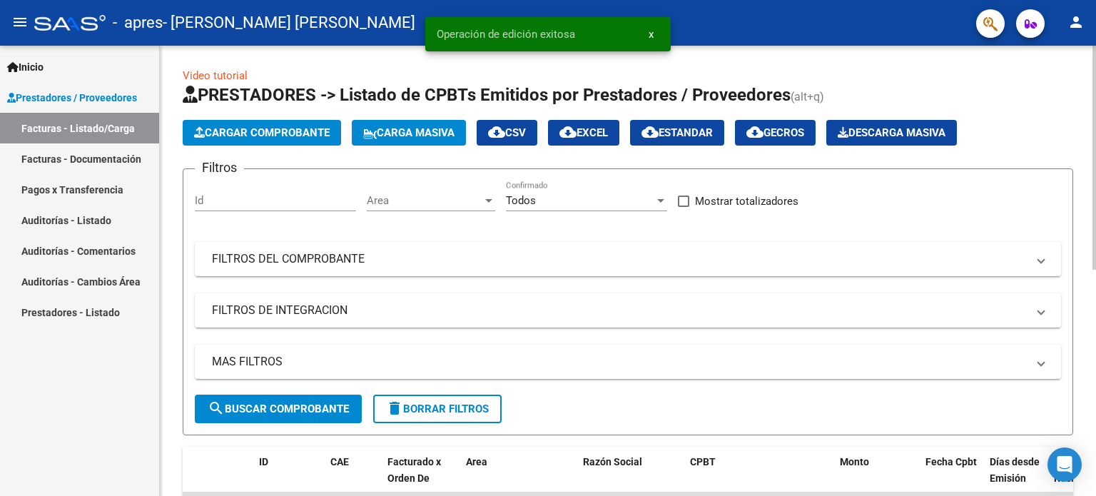
click at [262, 135] on span "Cargar Comprobante" at bounding box center [262, 132] width 136 height 13
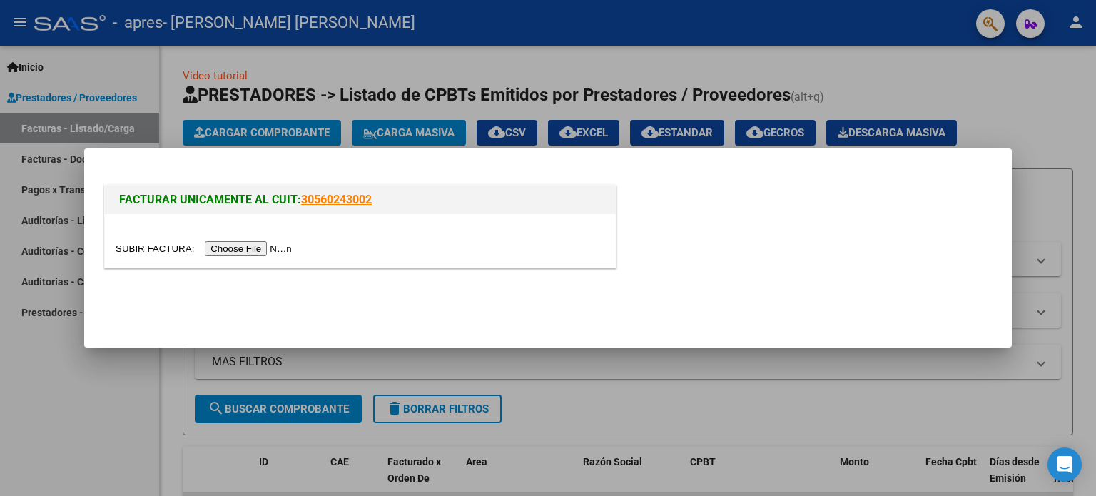
click at [258, 246] on input "file" at bounding box center [206, 248] width 180 height 15
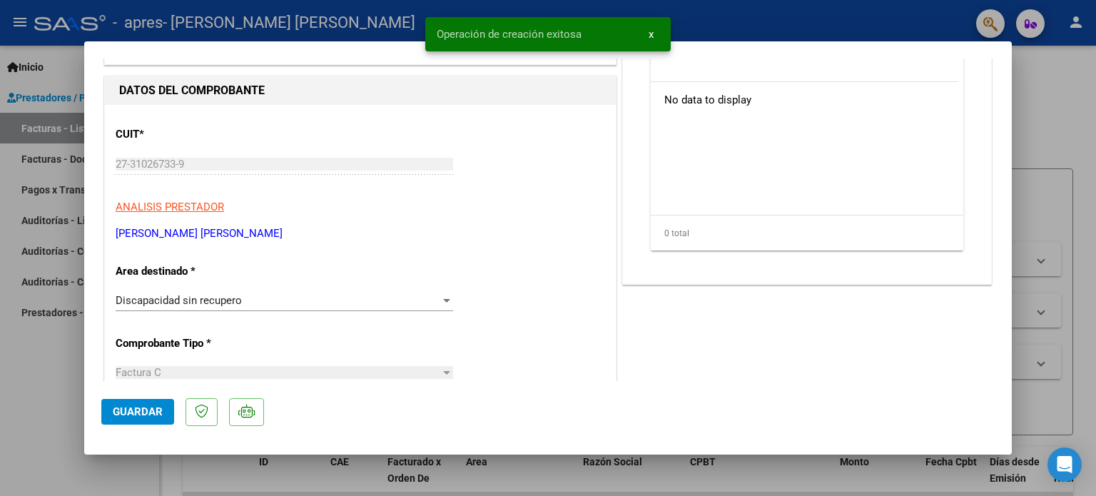
scroll to position [162, 0]
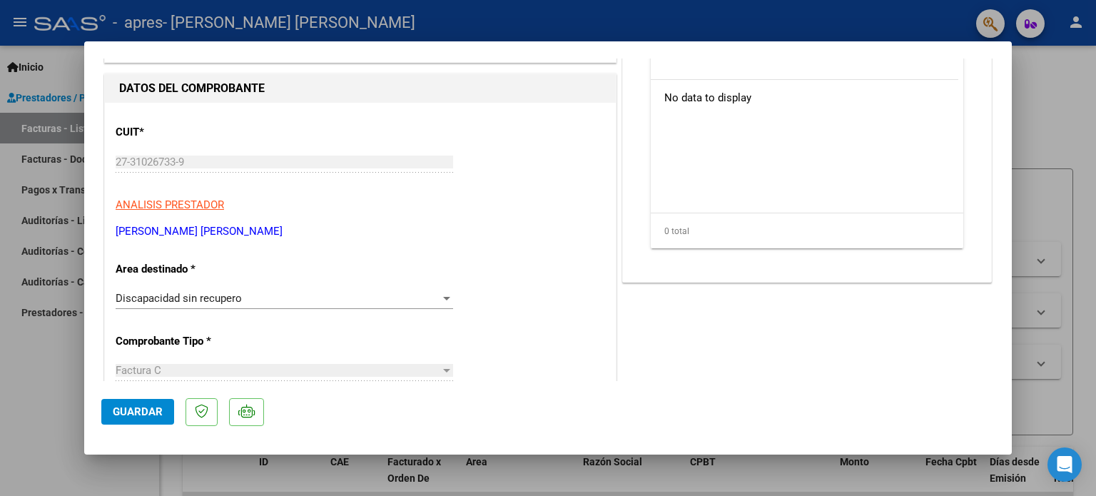
click at [441, 302] on div at bounding box center [446, 297] width 13 height 11
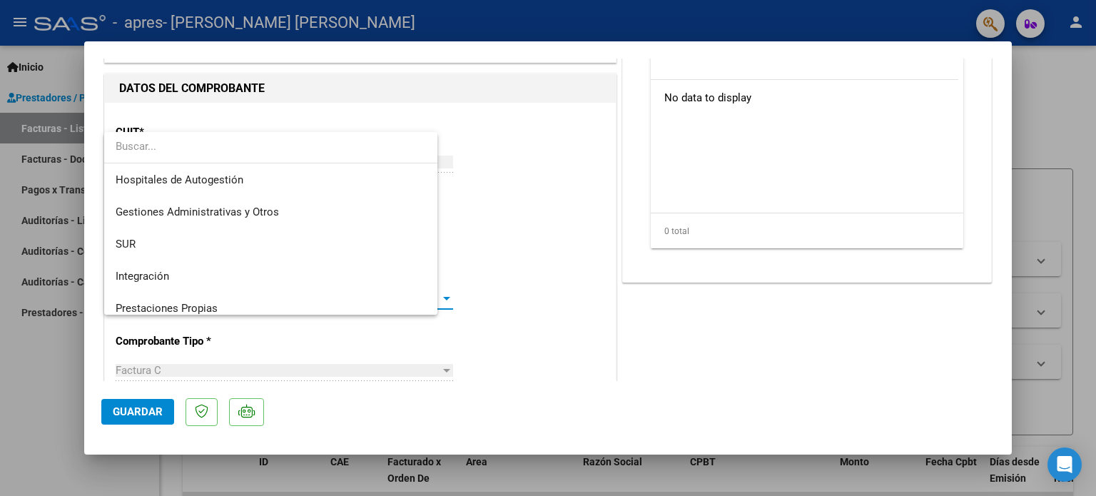
scroll to position [106, 0]
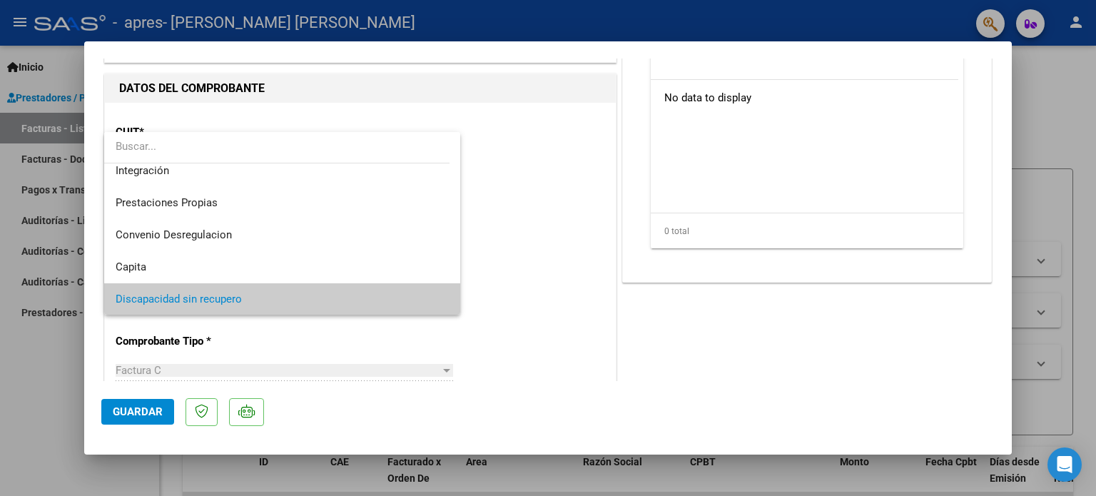
click at [509, 219] on div at bounding box center [548, 248] width 1096 height 496
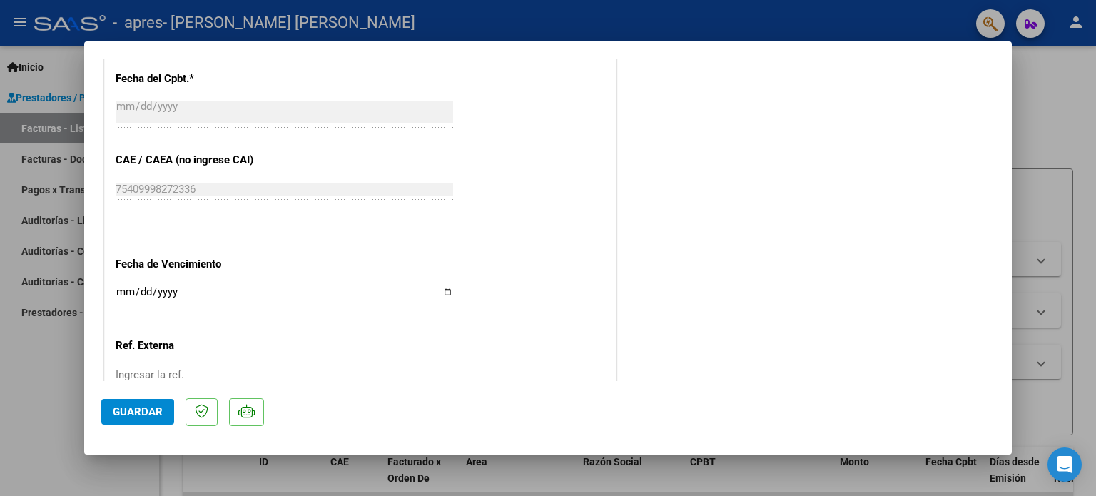
scroll to position [716, 0]
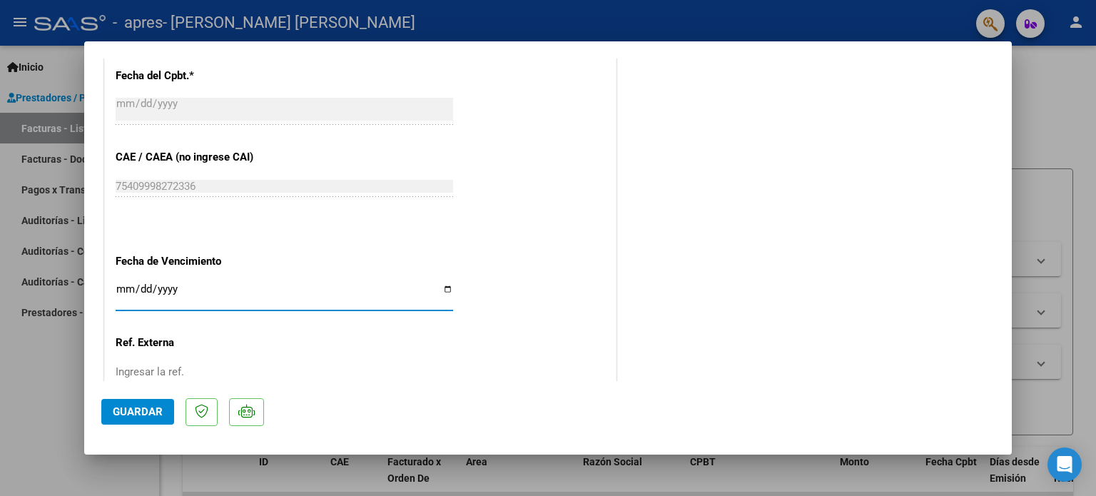
click at [157, 286] on input "Ingresar la fecha" at bounding box center [284, 294] width 337 height 23
type input "[DATE]"
click at [268, 346] on div "CUIT * 27-31026733-9 Ingresar CUIT ANALISIS PRESTADOR [PERSON_NAME] [PERSON_NAM…" at bounding box center [360, 14] width 511 height 930
click at [608, 329] on div "CUIT * 27-31026733-9 Ingresar CUIT ANALISIS PRESTADOR [PERSON_NAME] [PERSON_NAM…" at bounding box center [360, 14] width 511 height 930
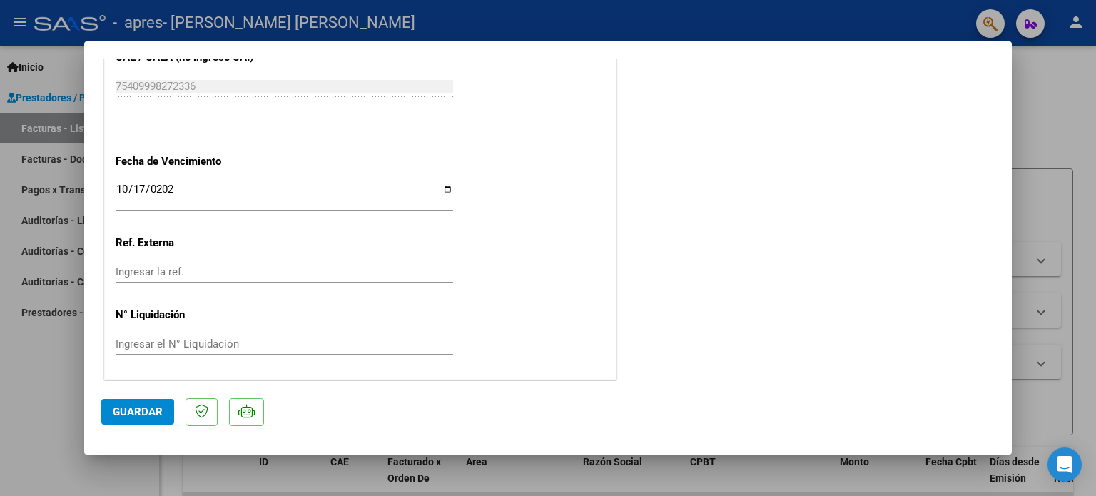
click at [155, 414] on span "Guardar" at bounding box center [138, 411] width 50 height 13
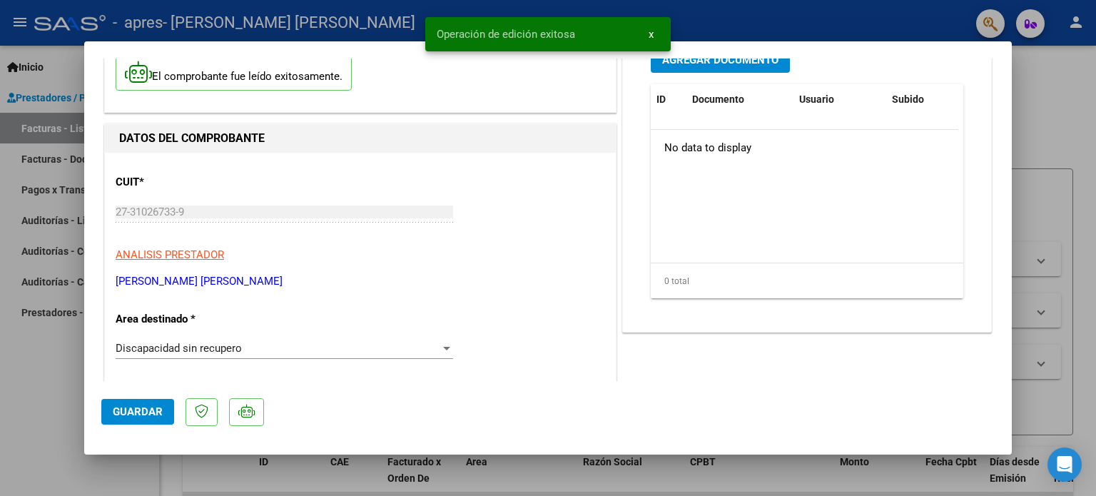
scroll to position [0, 0]
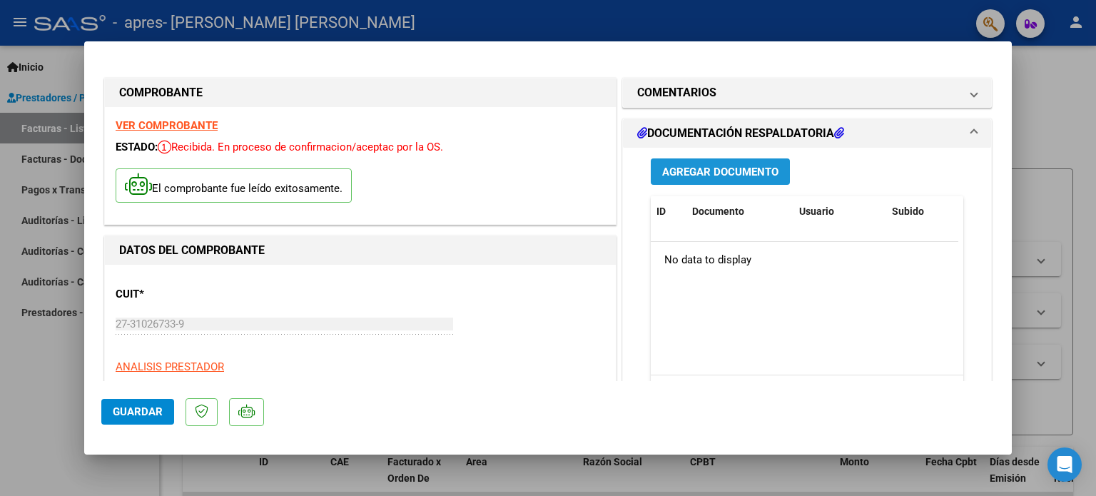
click at [710, 175] on span "Agregar Documento" at bounding box center [720, 171] width 116 height 13
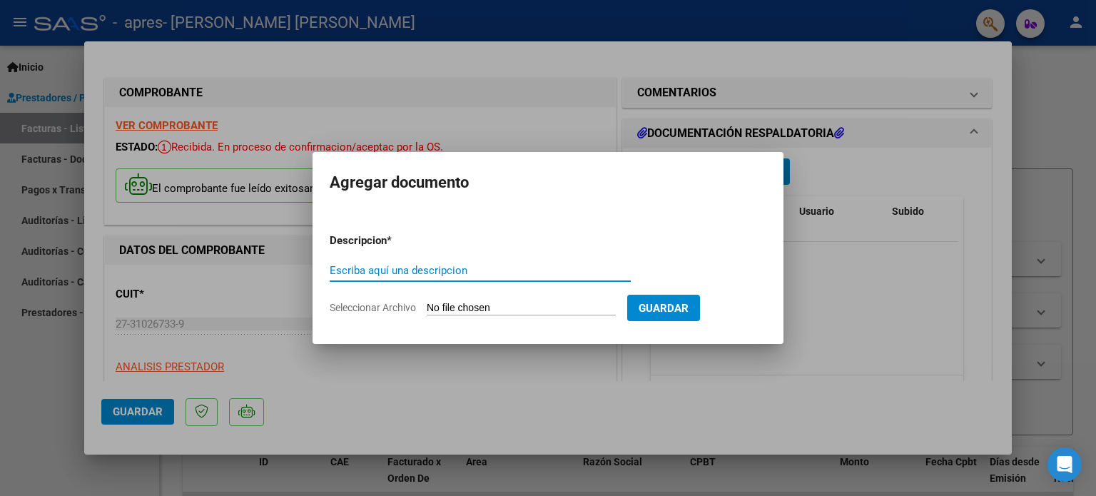
click at [419, 270] on input "Escriba aquí una descripcion" at bounding box center [480, 270] width 301 height 13
type input "PLANILLA"
click at [449, 305] on input "Seleccionar Archivo" at bounding box center [521, 309] width 189 height 14
type input "C:\fakepath\[PERSON_NAME][DATE].pdf"
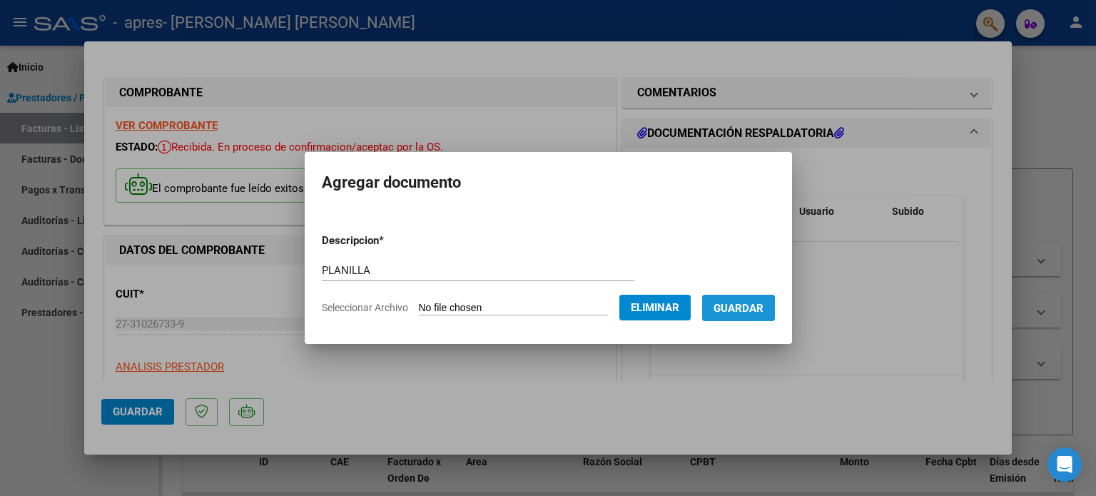
click at [747, 310] on span "Guardar" at bounding box center [738, 308] width 50 height 13
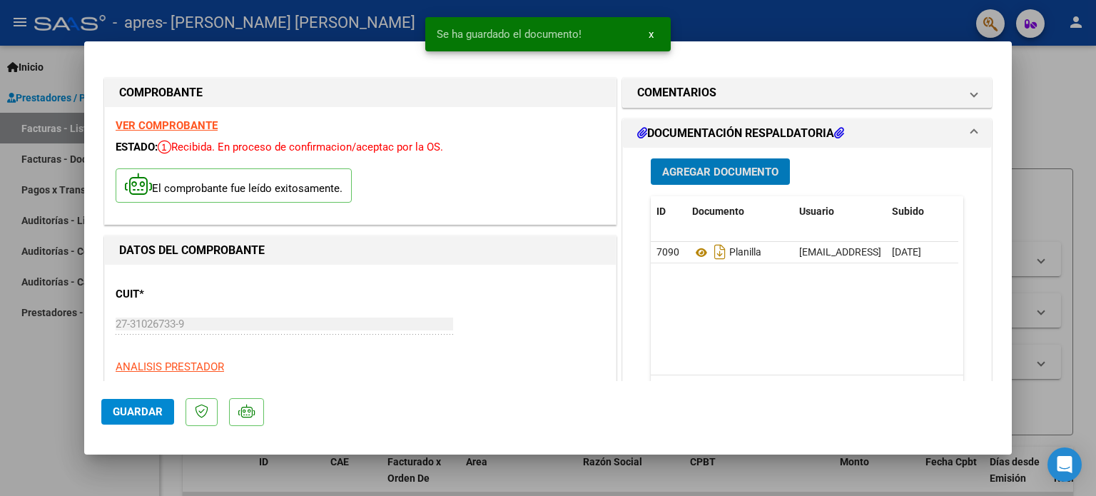
click at [131, 409] on span "Guardar" at bounding box center [138, 411] width 50 height 13
click at [1048, 131] on div at bounding box center [548, 248] width 1096 height 496
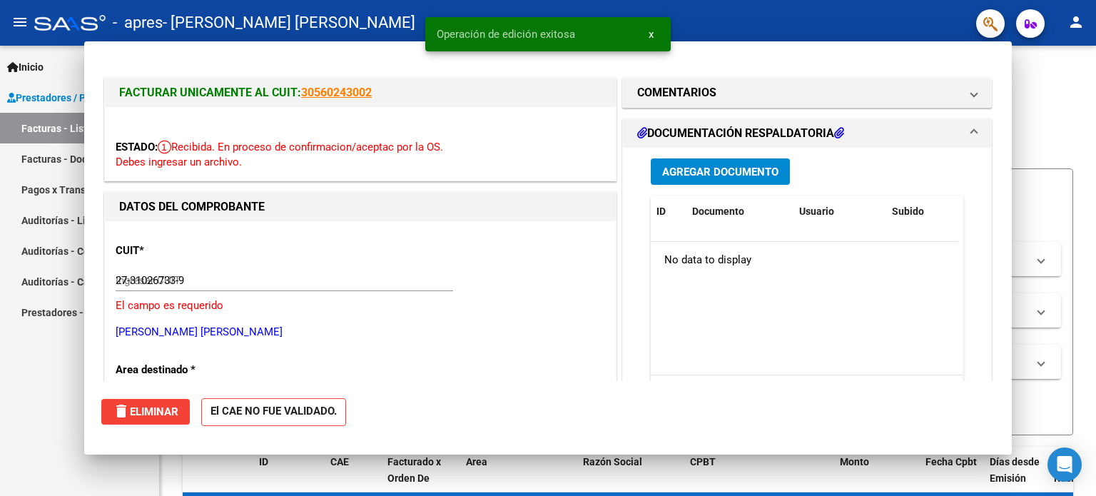
type input "$ 0,00"
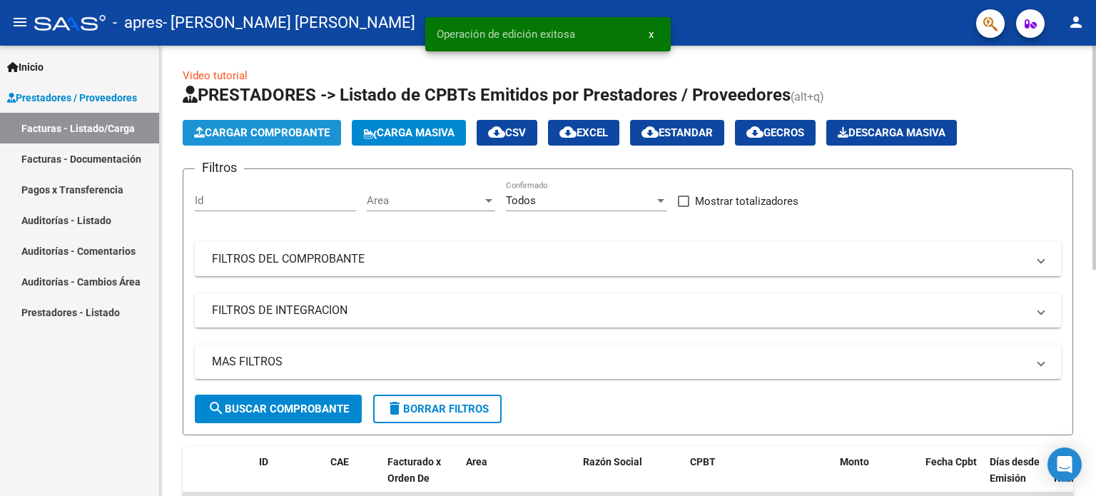
click at [256, 128] on span "Cargar Comprobante" at bounding box center [262, 132] width 136 height 13
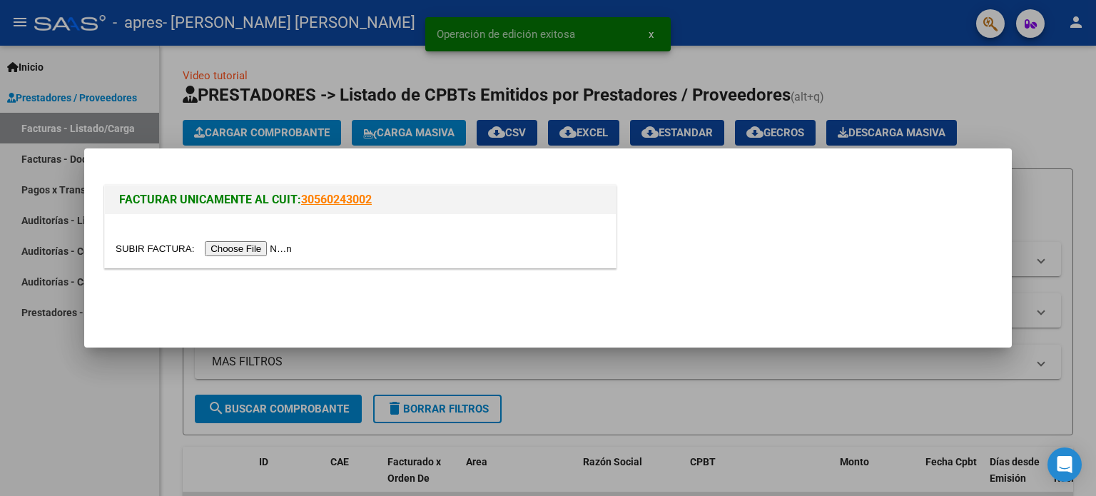
click at [253, 250] on input "file" at bounding box center [206, 248] width 180 height 15
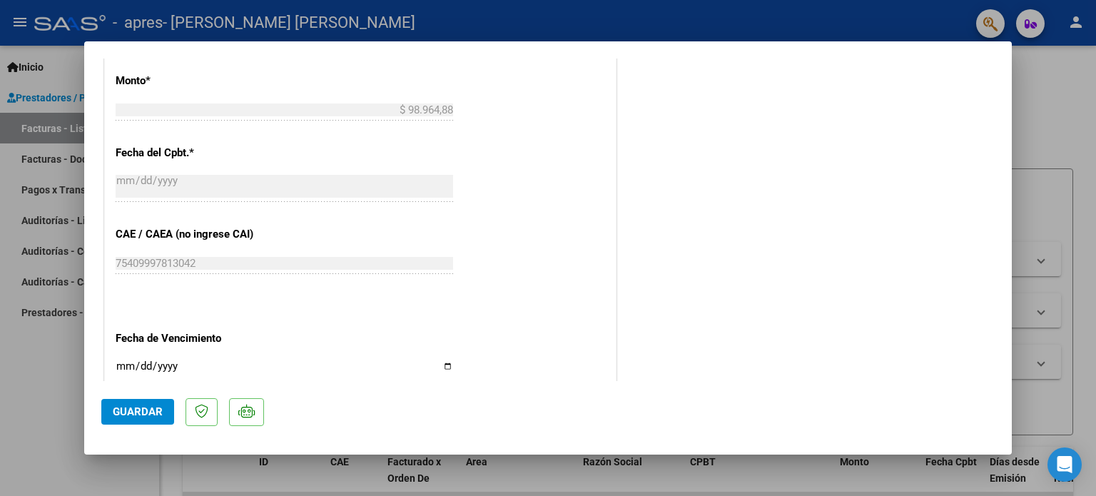
scroll to position [649, 0]
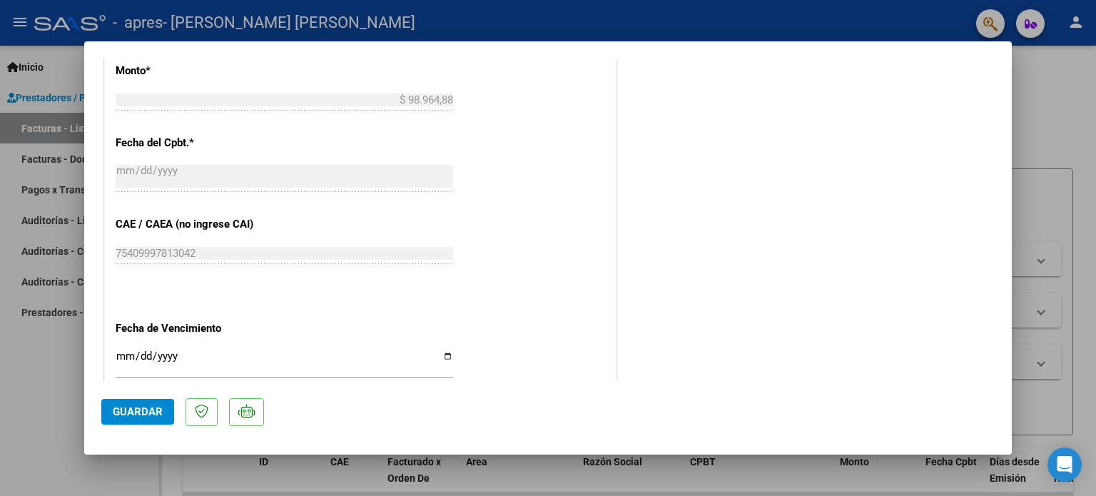
click at [132, 356] on input "Ingresar la fecha" at bounding box center [284, 361] width 337 height 23
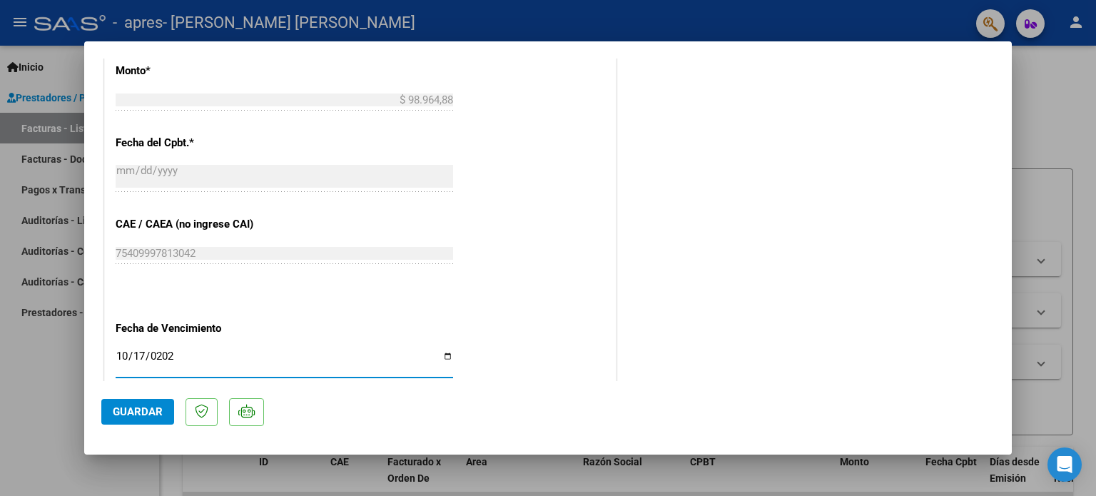
type input "[DATE]"
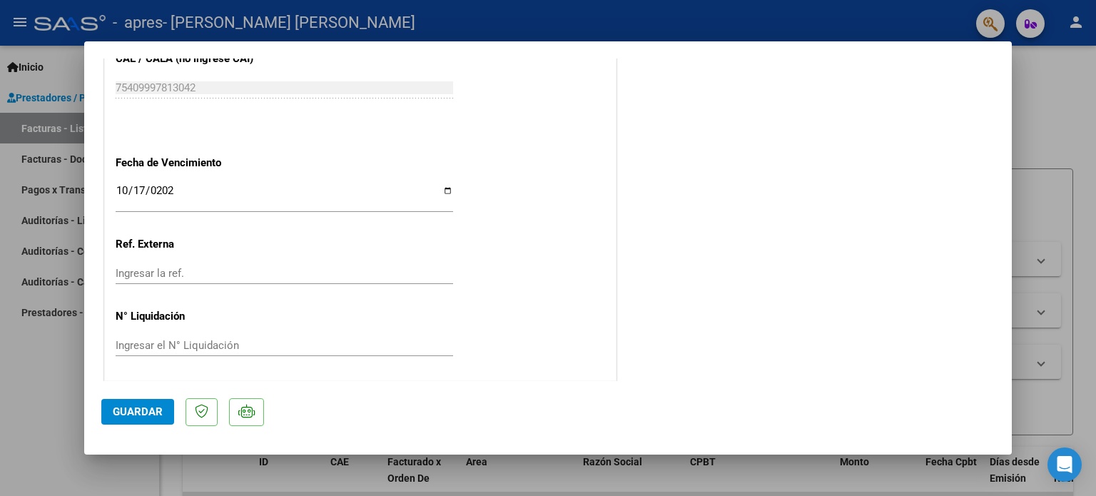
scroll to position [816, 0]
click at [267, 275] on input "Ingresar la ref." at bounding box center [284, 271] width 337 height 13
click at [145, 407] on span "Guardar" at bounding box center [138, 411] width 50 height 13
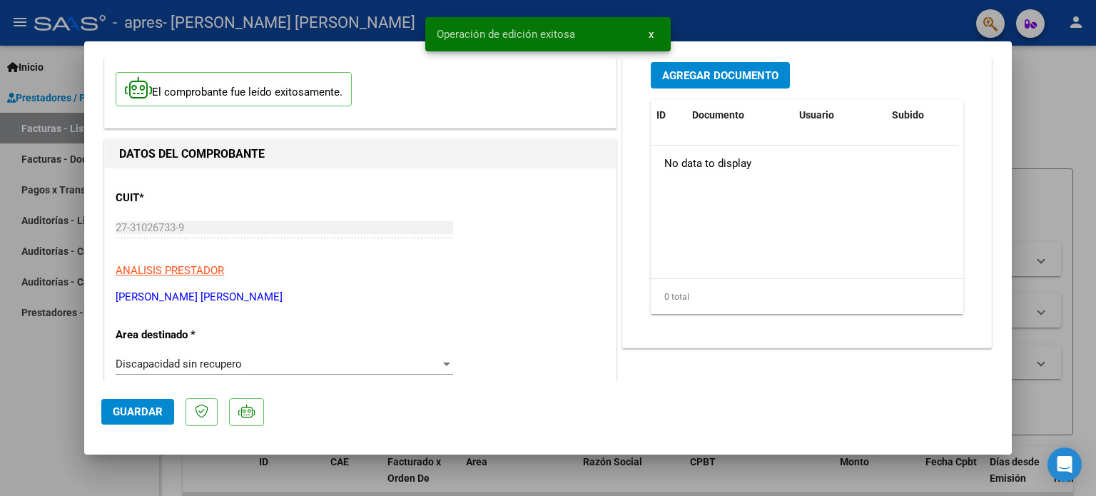
scroll to position [0, 0]
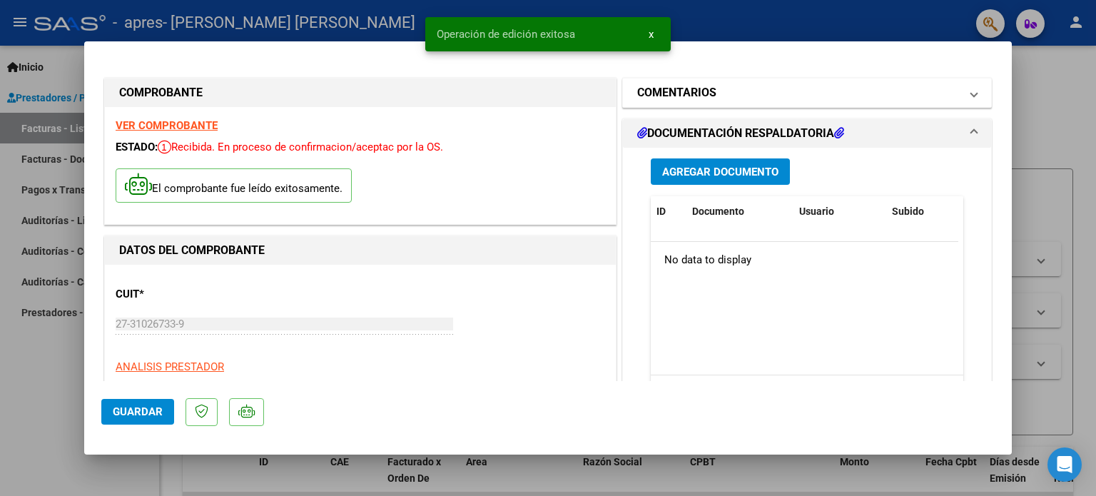
click at [688, 86] on h1 "COMENTARIOS" at bounding box center [676, 92] width 79 height 17
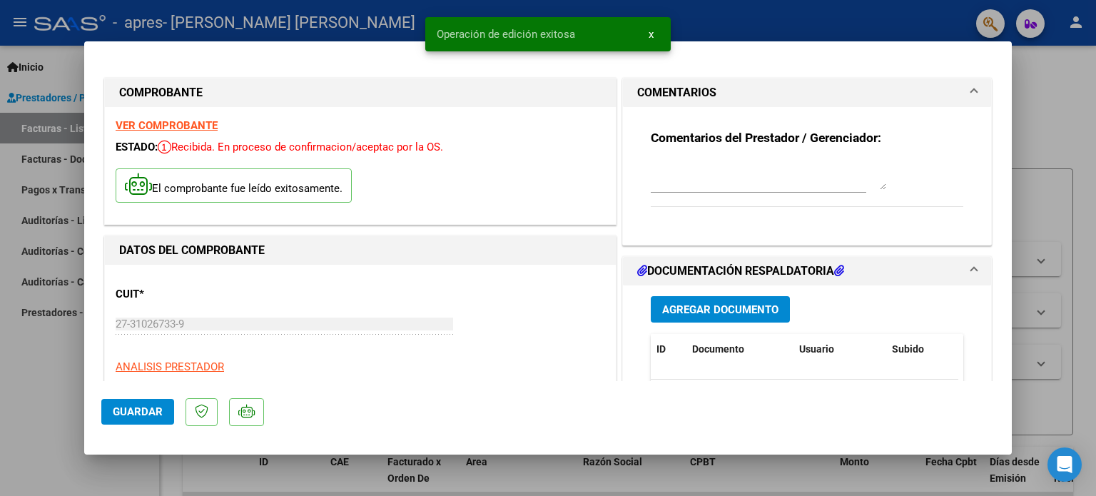
click at [688, 192] on div at bounding box center [767, 175] width 235 height 34
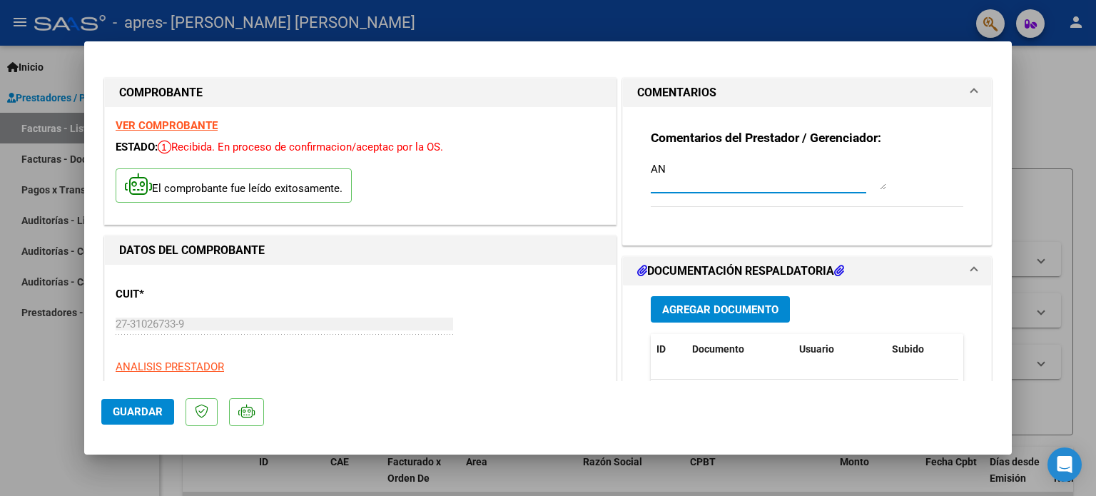
type textarea "A"
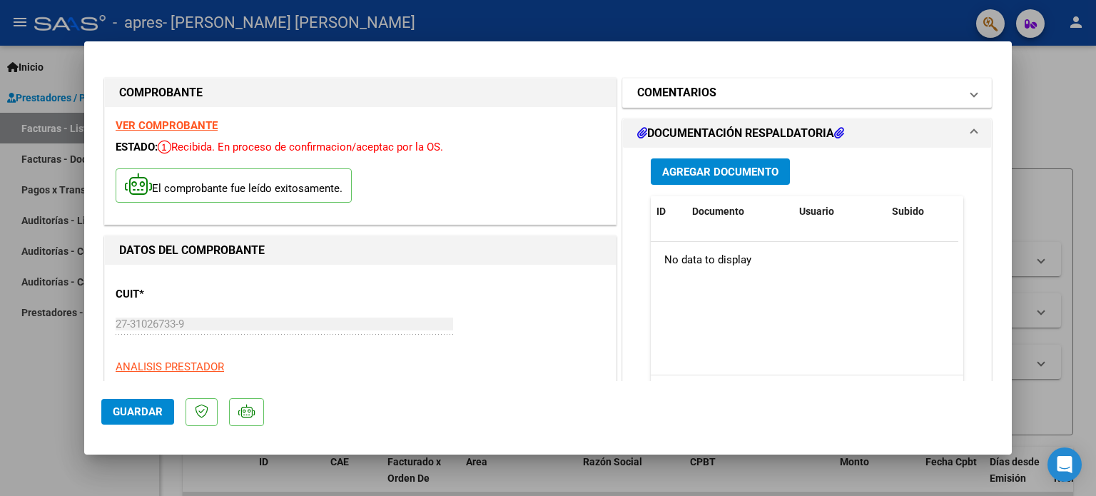
click at [733, 93] on mat-panel-title "COMENTARIOS" at bounding box center [798, 92] width 322 height 17
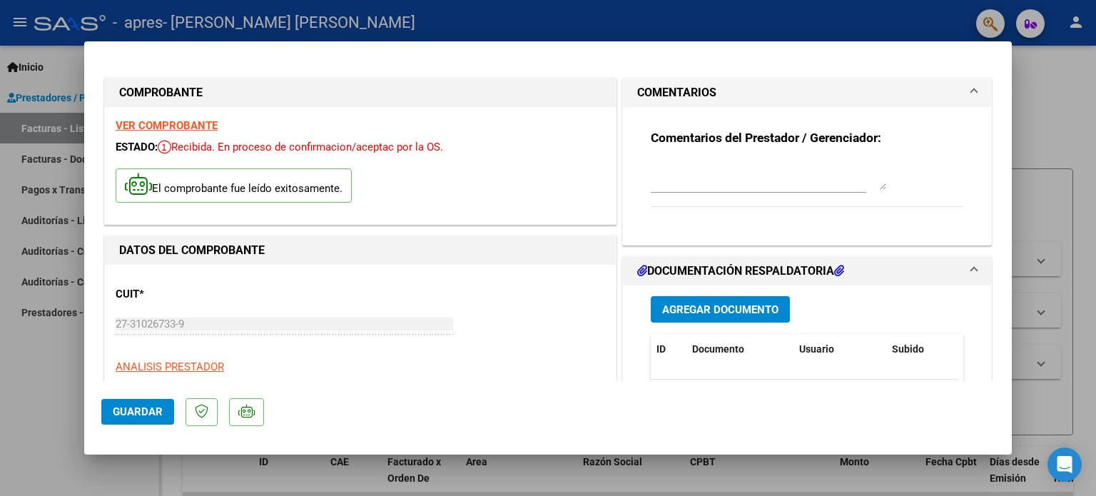
click at [688, 178] on textarea at bounding box center [767, 175] width 235 height 29
type textarea "ANULACION DE FAC C 0003 0000539 PERIODO [DATE]"
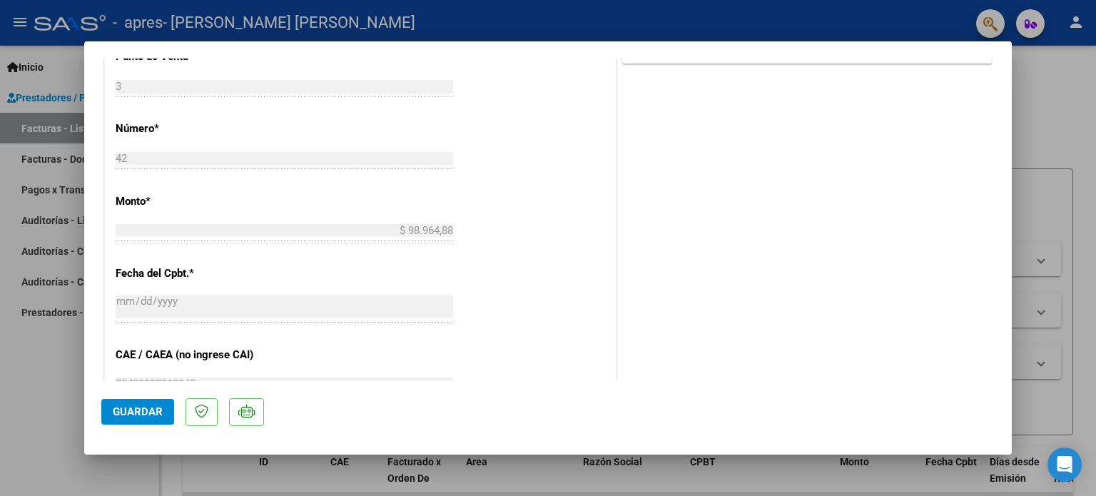
scroll to position [816, 0]
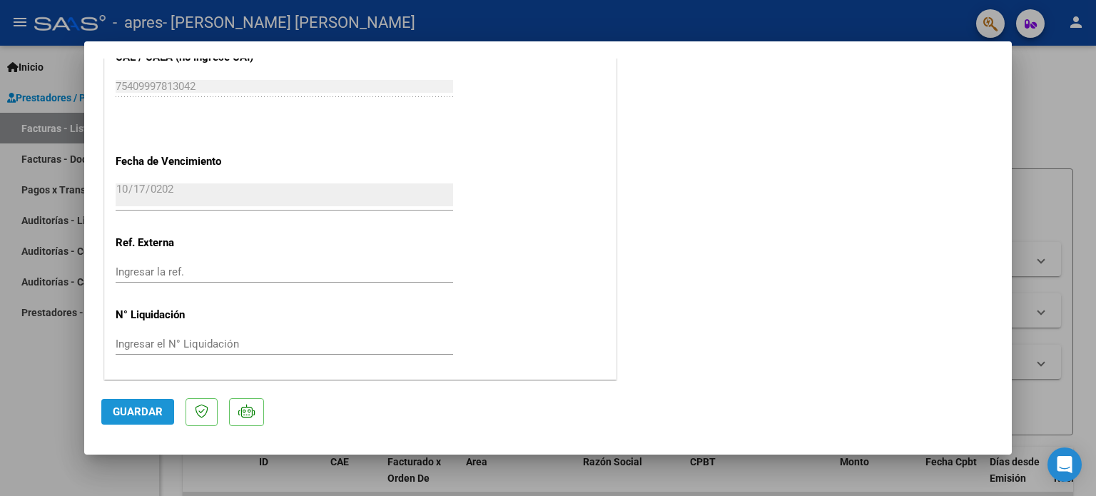
click at [113, 416] on span "Guardar" at bounding box center [138, 411] width 50 height 13
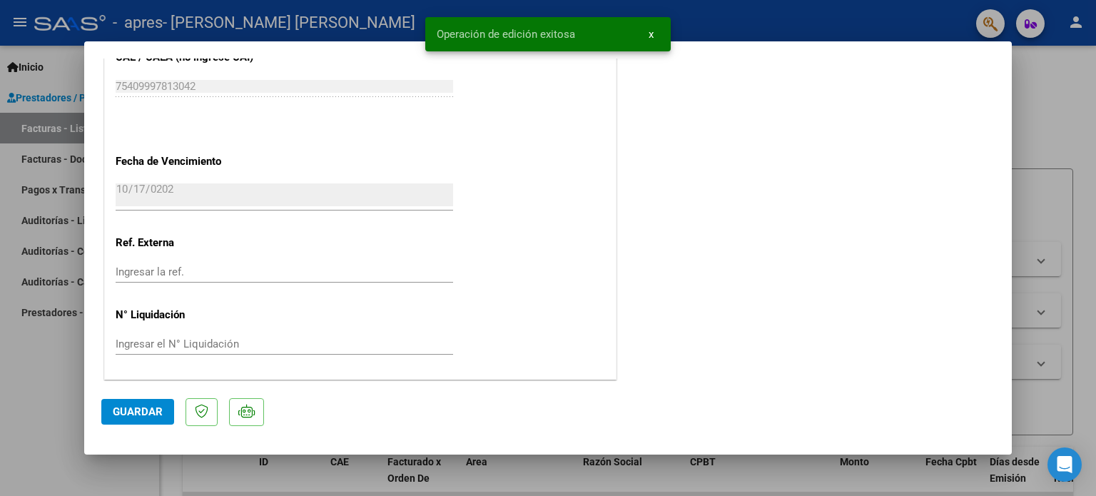
click at [1059, 115] on div at bounding box center [548, 248] width 1096 height 496
type input "$ 0,00"
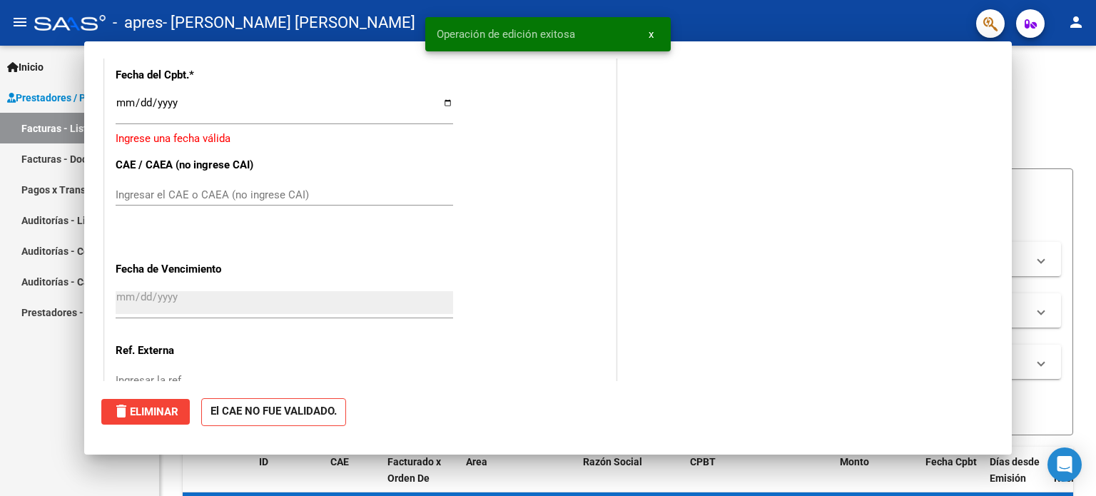
scroll to position [924, 0]
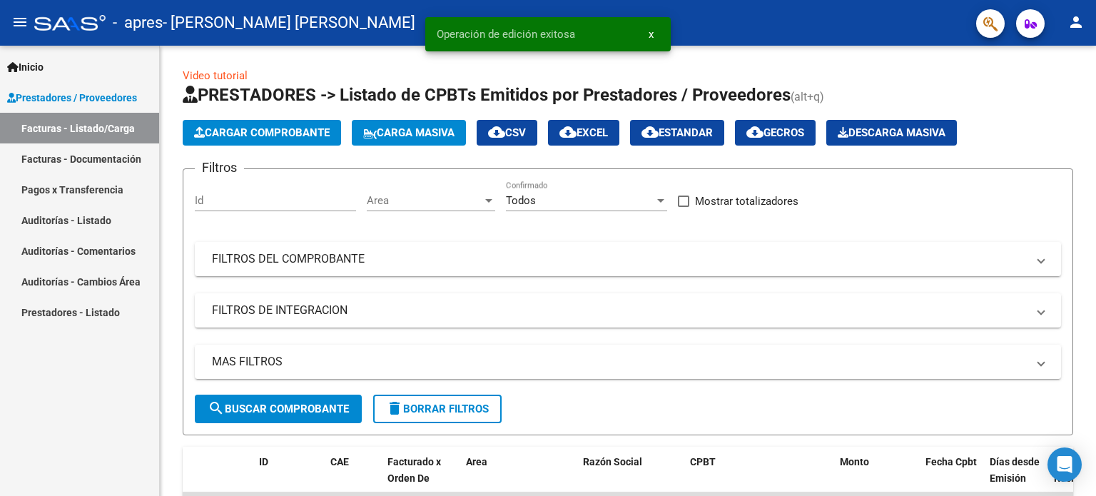
click at [72, 163] on link "Facturas - Documentación" at bounding box center [79, 158] width 159 height 31
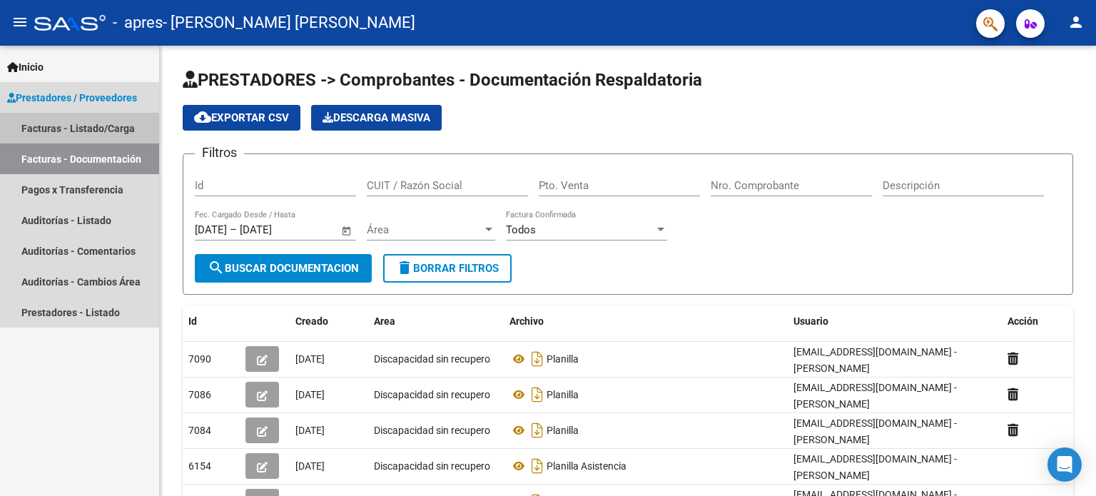
click at [101, 128] on link "Facturas - Listado/Carga" at bounding box center [79, 128] width 159 height 31
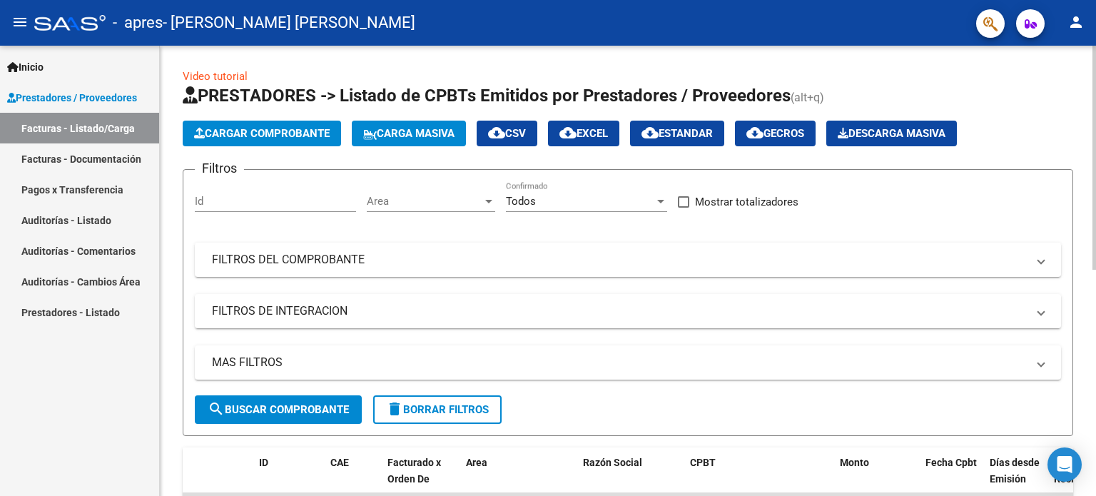
click at [1075, 156] on div "Video tutorial PRESTADORES -> Listado de CPBTs Emitidos por Prestadores / Prove…" at bounding box center [628, 494] width 936 height 897
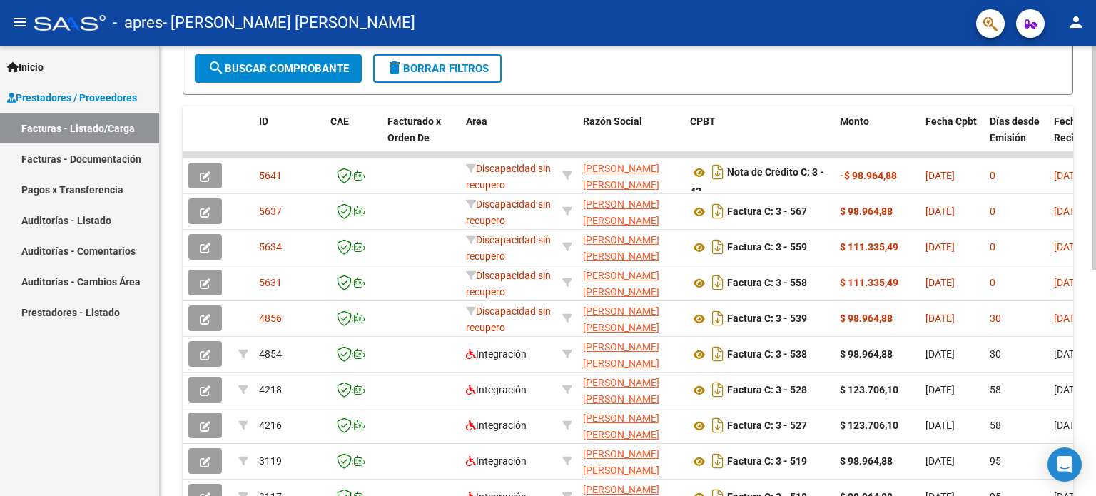
scroll to position [342, 0]
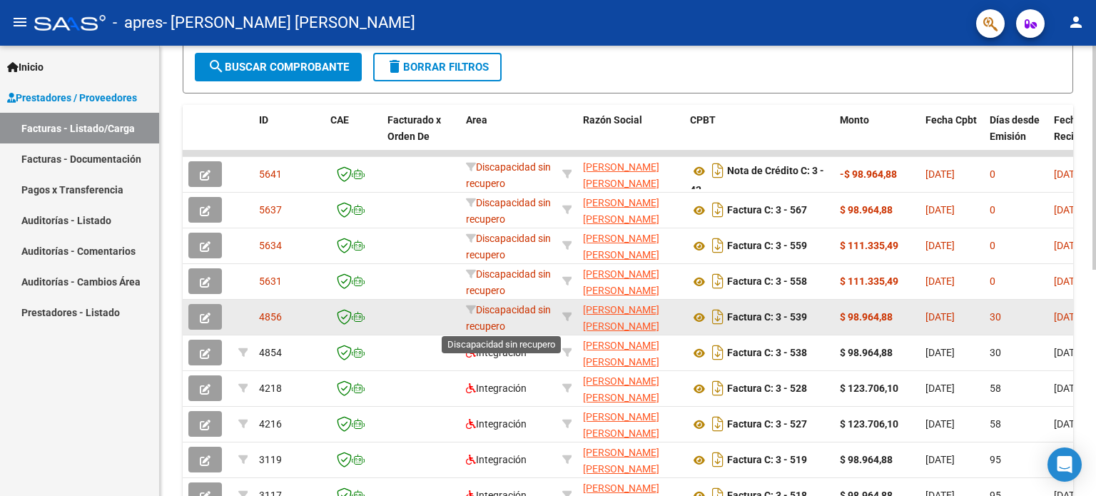
click at [496, 322] on span "Discapacidad sin recupero" at bounding box center [508, 318] width 85 height 28
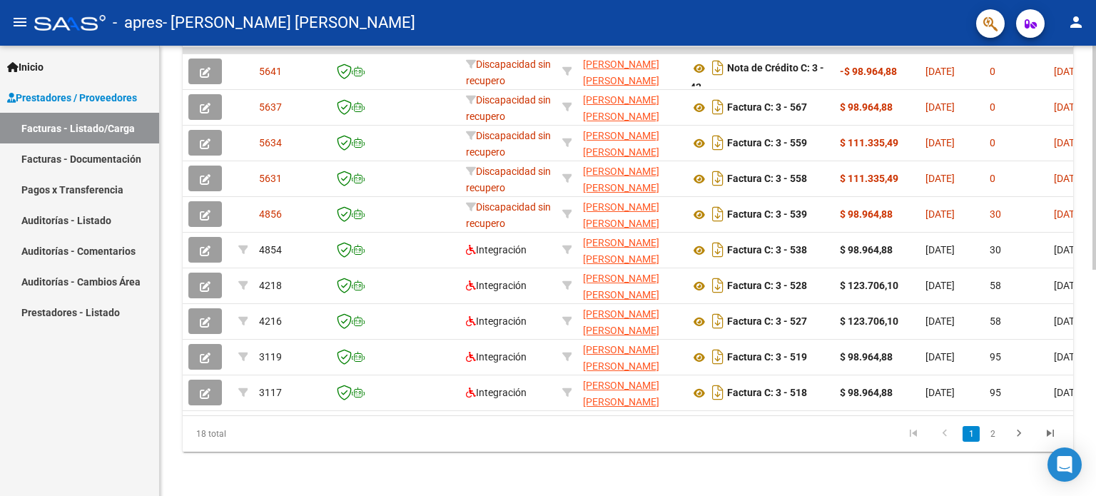
scroll to position [455, 0]
click at [1086, 320] on div "Video tutorial PRESTADORES -> Listado de CPBTs Emitidos por Prestadores / Prove…" at bounding box center [629, 47] width 939 height 897
drag, startPoint x: 375, startPoint y: 402, endPoint x: 675, endPoint y: 404, distance: 299.6
click at [675, 404] on datatable-body "5641 Discapacidad sin recupero [PERSON_NAME] [PERSON_NAME] 27310267339 Nota de …" at bounding box center [628, 229] width 890 height 367
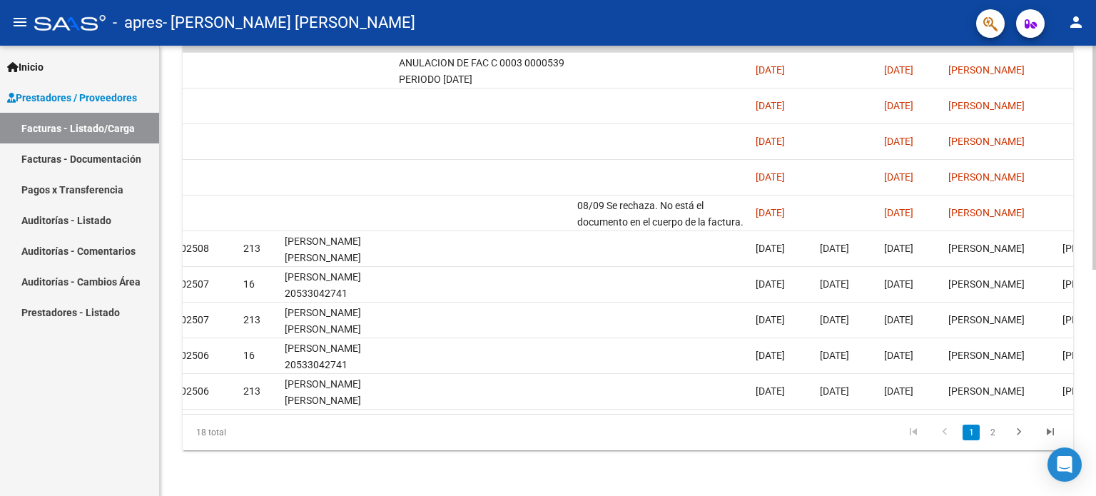
scroll to position [0, 1894]
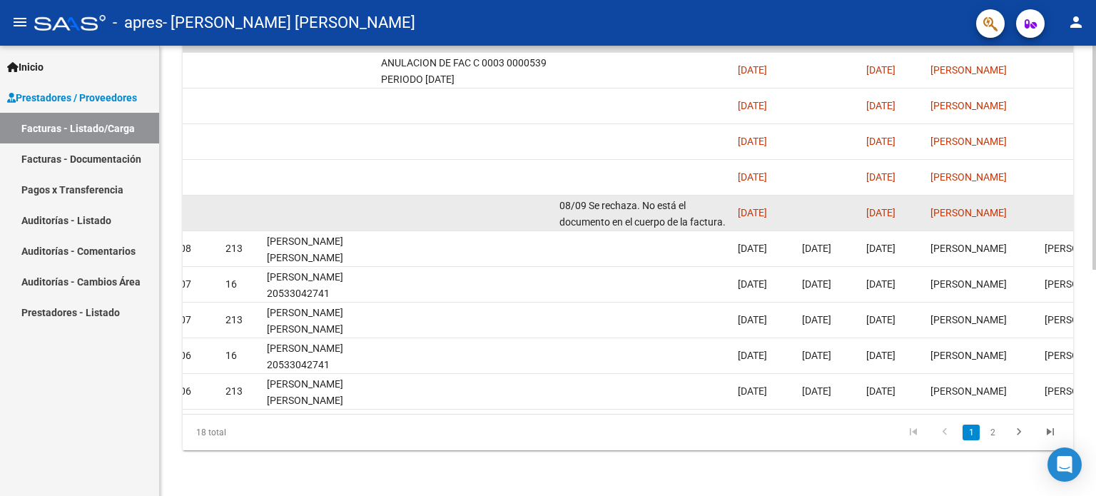
click at [723, 198] on div "08/09 Se rechaza. No está el documento en el cuerpo de la factura. El documento…" at bounding box center [642, 213] width 167 height 30
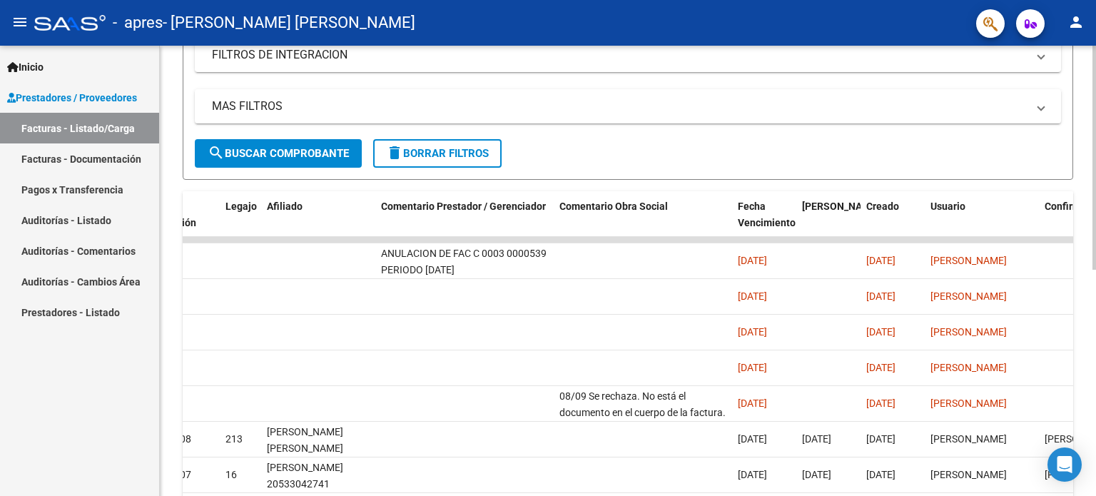
scroll to position [254, 0]
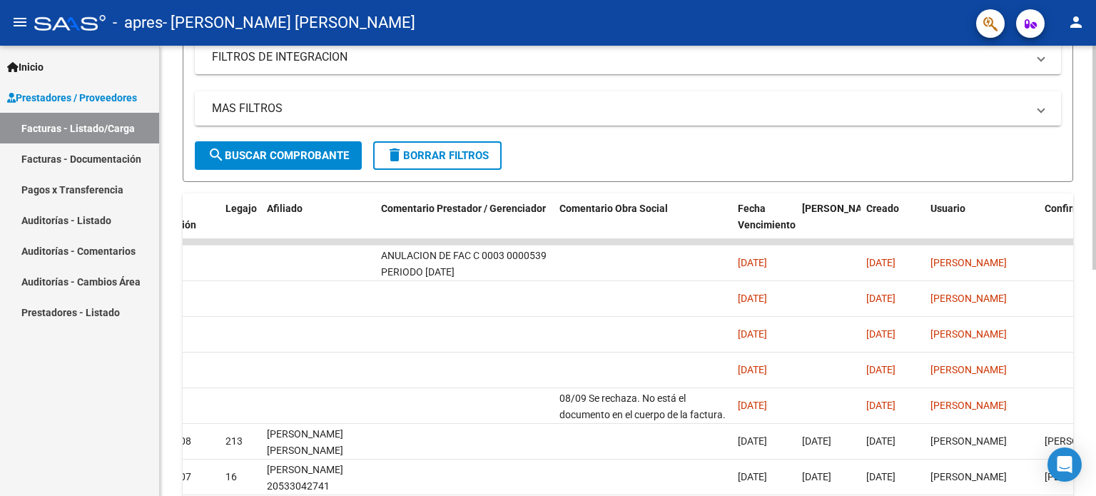
click at [1091, 259] on div "Video tutorial PRESTADORES -> Listado de CPBTs Emitidos por Prestadores / Prove…" at bounding box center [629, 240] width 939 height 897
